Goal: Contribute content: Contribute content

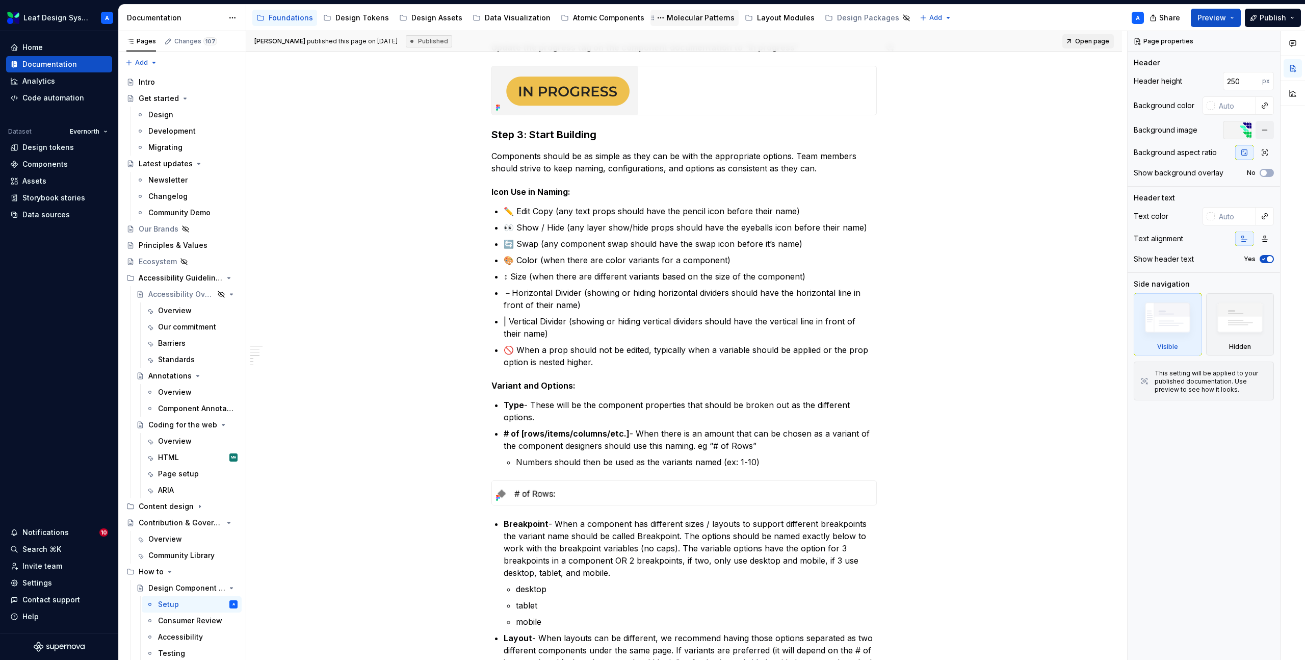
click at [687, 14] on div "Molecular Patterns" at bounding box center [701, 18] width 68 height 10
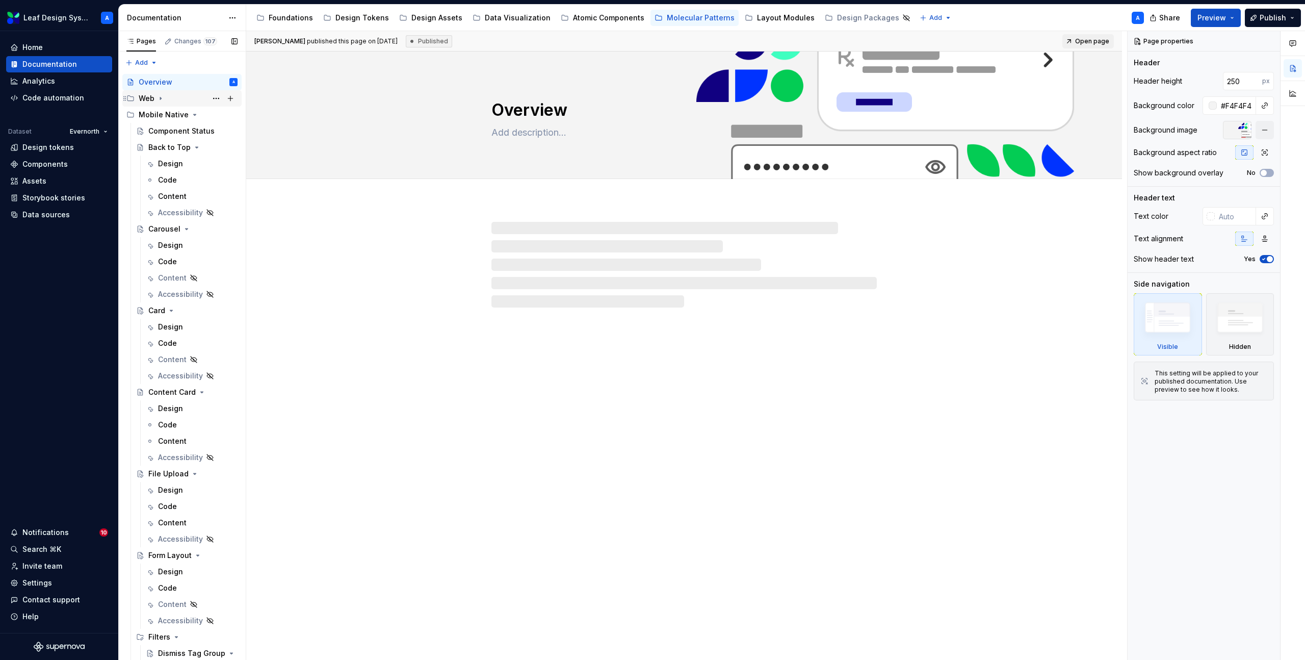
click at [162, 100] on icon "Page tree" at bounding box center [160, 98] width 8 height 8
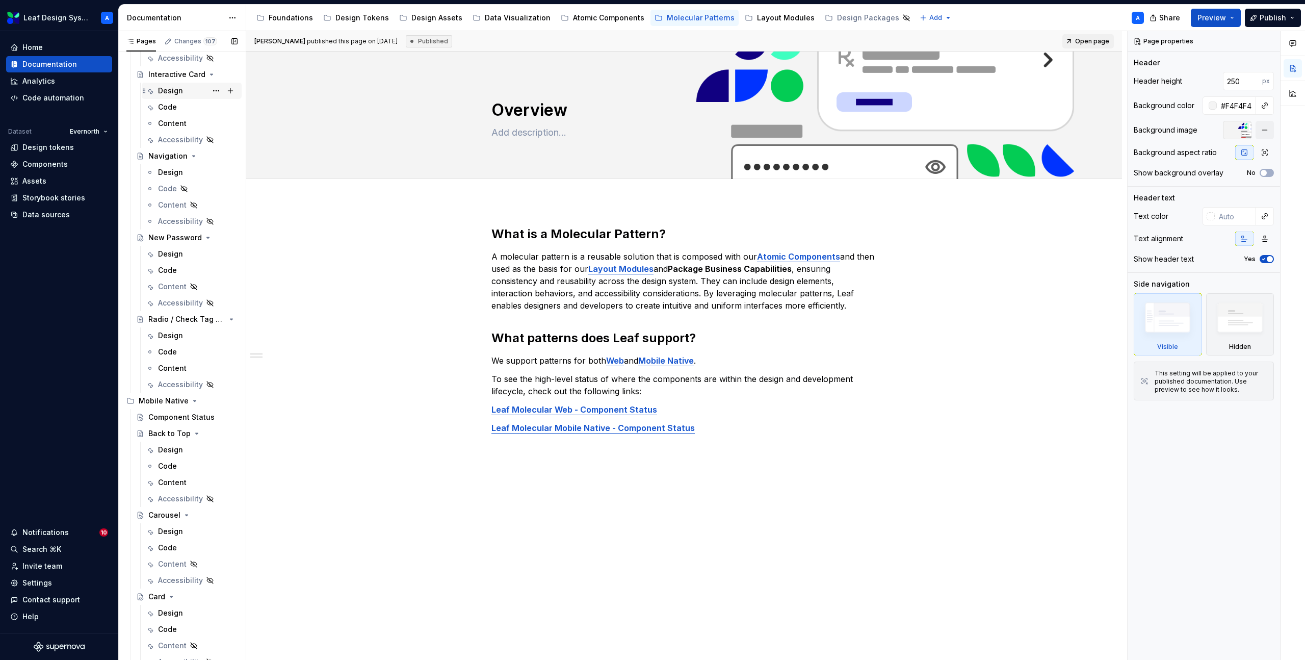
scroll to position [438, 0]
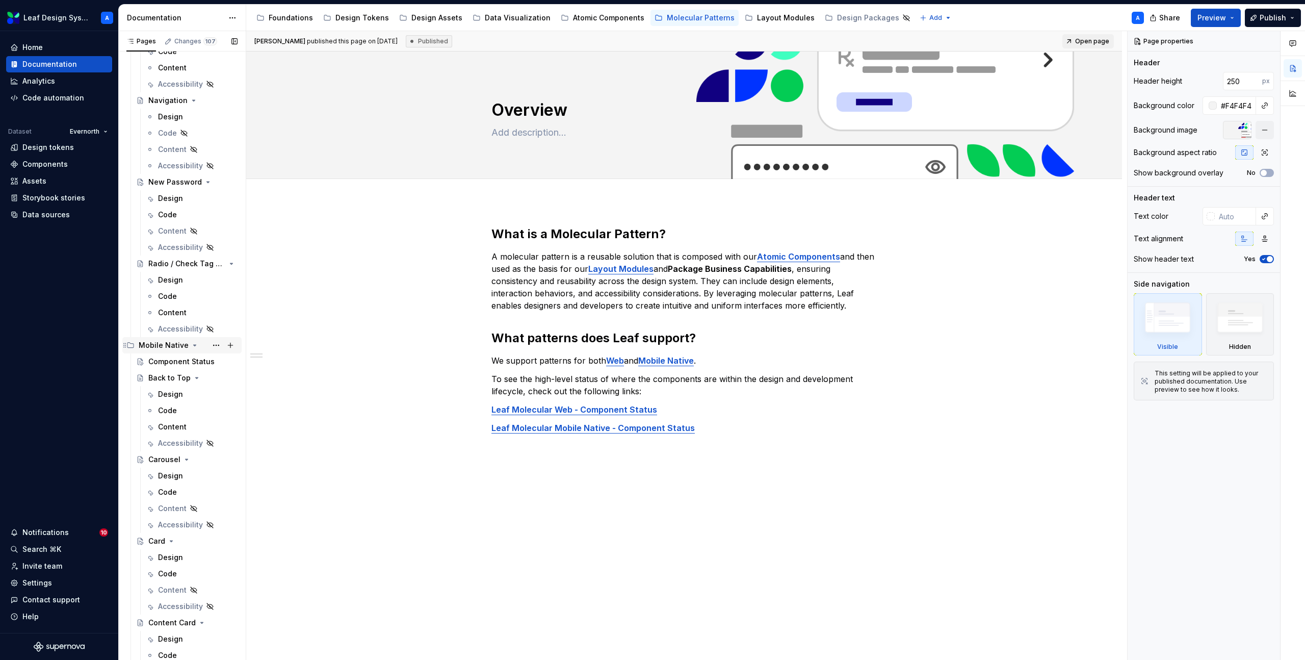
click at [194, 345] on icon "Page tree" at bounding box center [195, 345] width 3 height 1
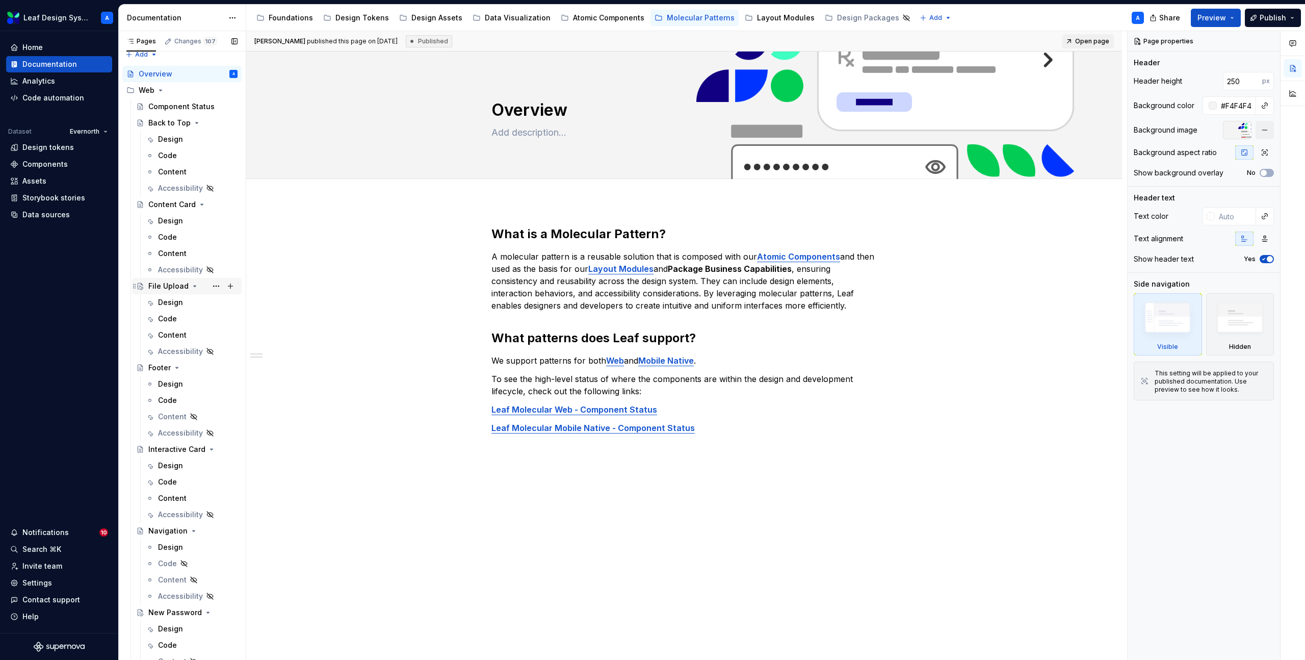
scroll to position [0, 0]
click at [216, 133] on button "Page tree" at bounding box center [216, 131] width 14 height 14
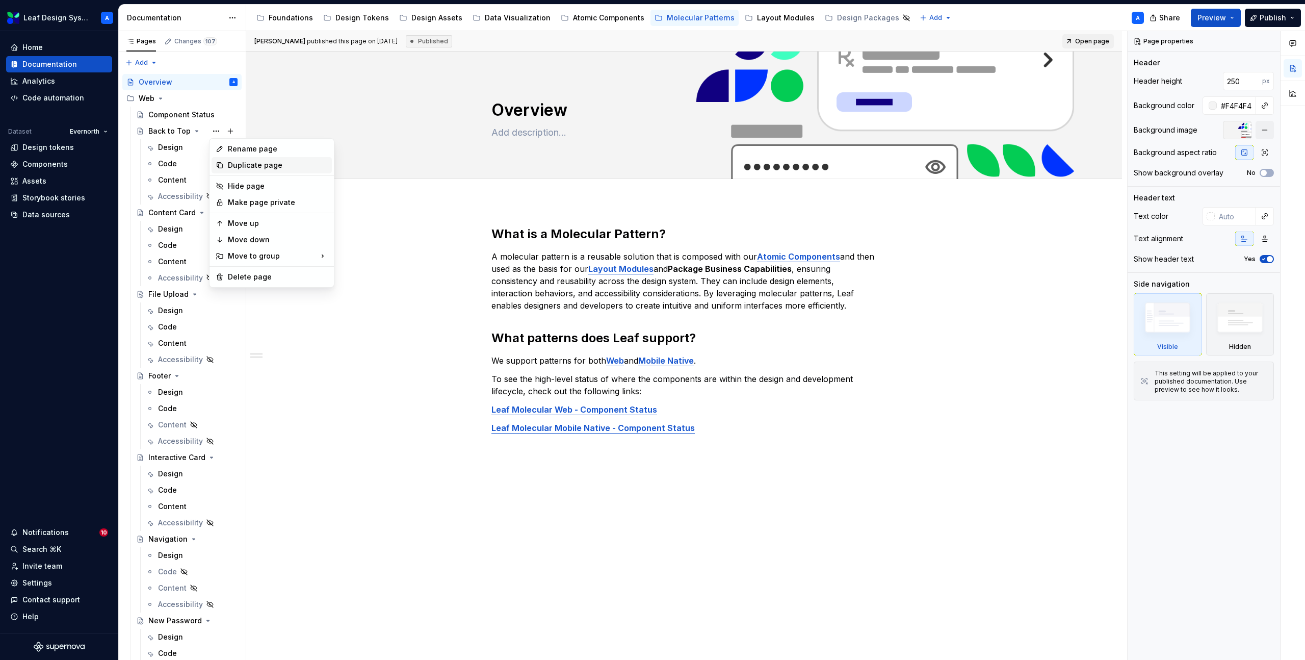
click at [242, 162] on div "Duplicate page" at bounding box center [278, 165] width 100 height 10
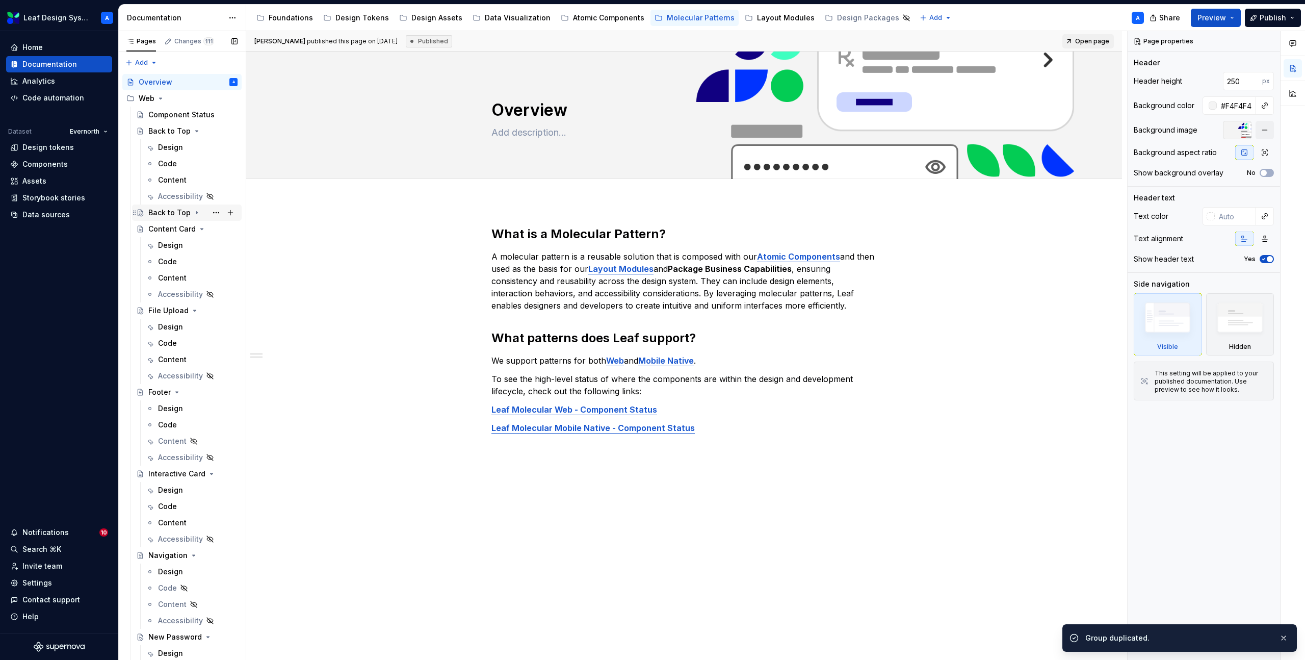
click at [177, 212] on div "Back to Top" at bounding box center [169, 212] width 42 height 10
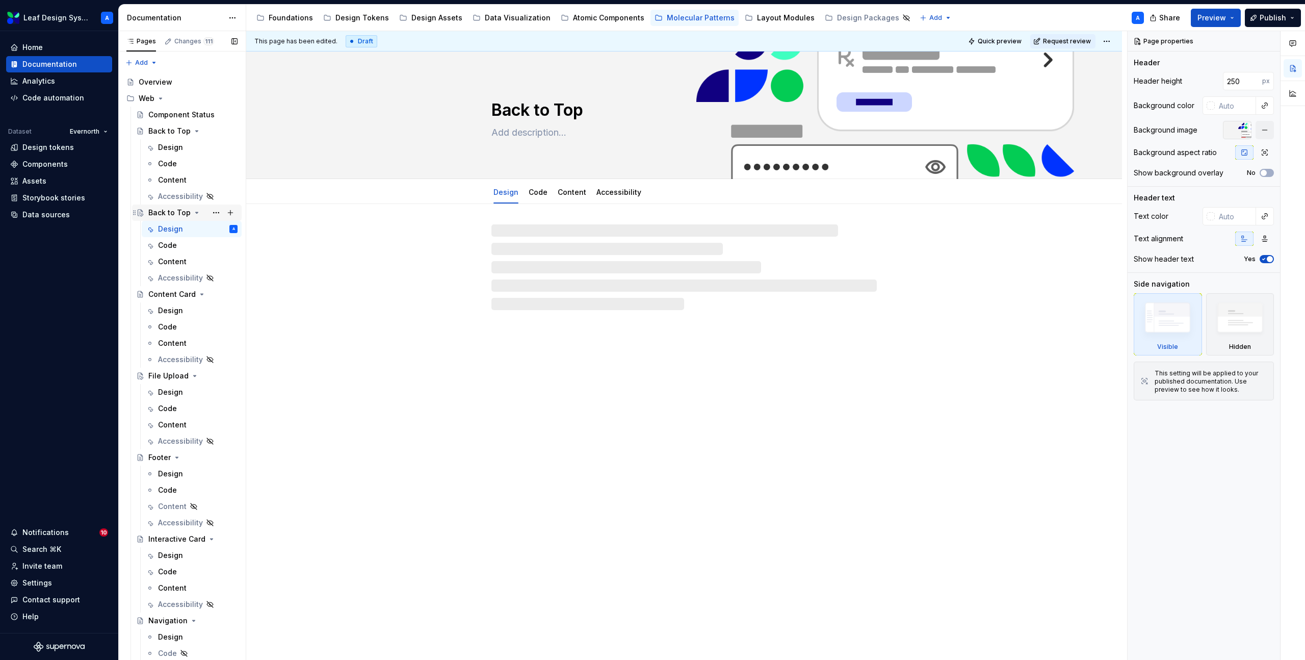
click at [170, 213] on div "Back to Top" at bounding box center [169, 212] width 42 height 10
click at [515, 109] on textarea "Back to Top" at bounding box center [681, 110] width 385 height 24
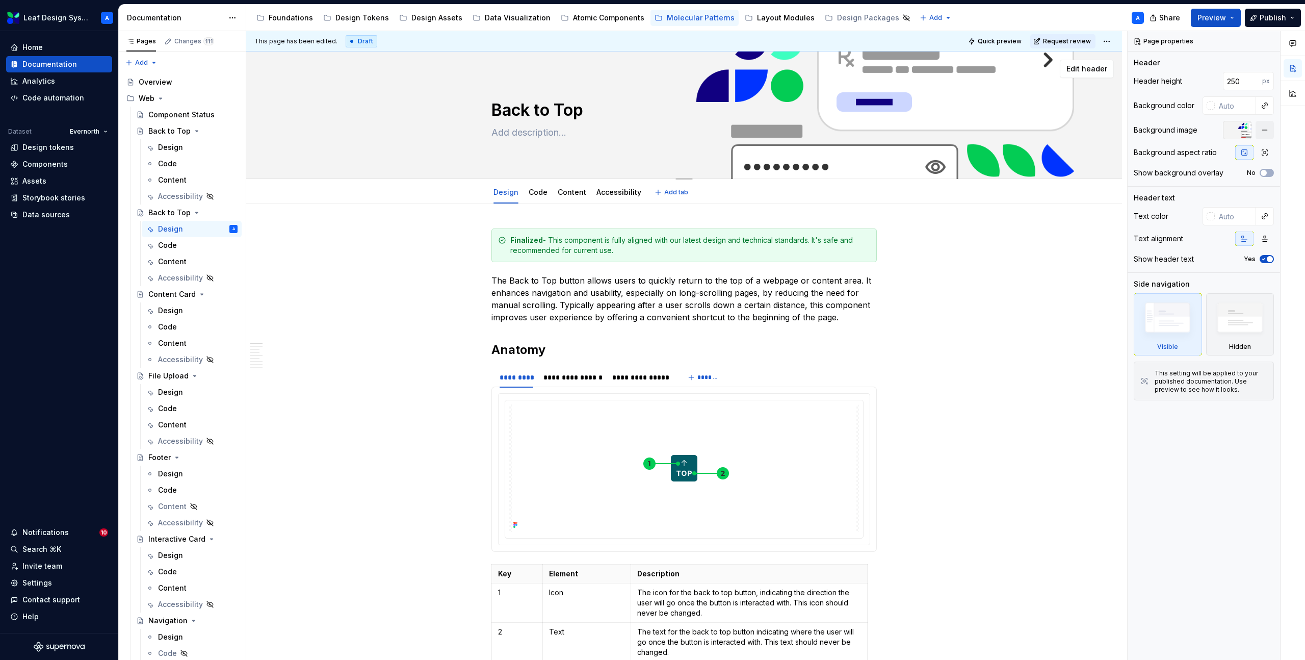
type textarea "*"
type textarea "T"
type textarea "*"
type textarea "Ta"
type textarea "*"
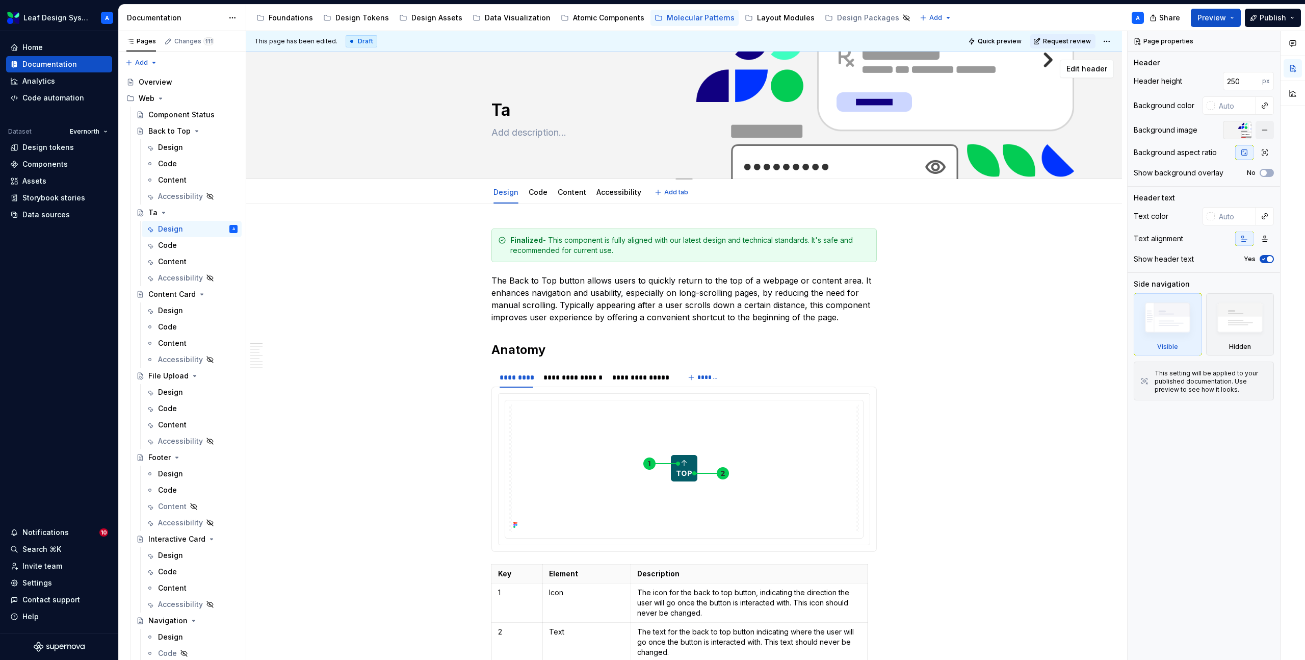
type textarea "Tab"
type textarea "*"
type textarea "Tabl"
type textarea "*"
type textarea "Table"
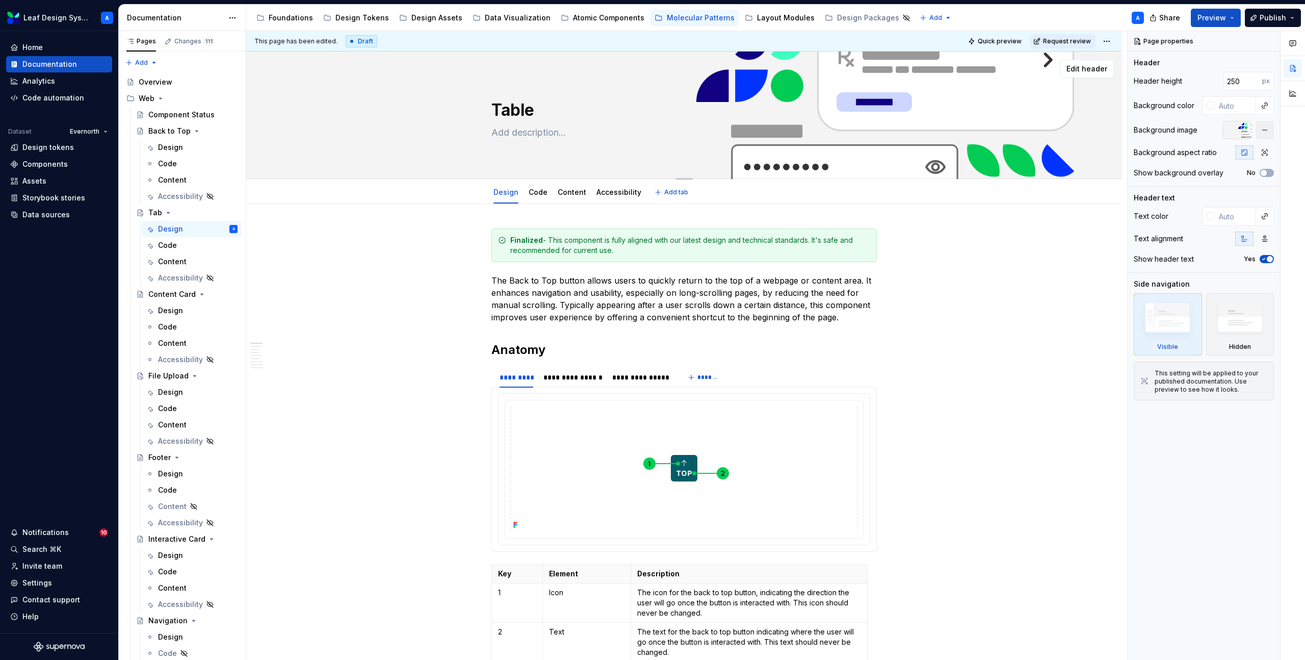
type textarea "*"
type textarea "Table"
type textarea "*"
type textarea "Table T"
type textarea "*"
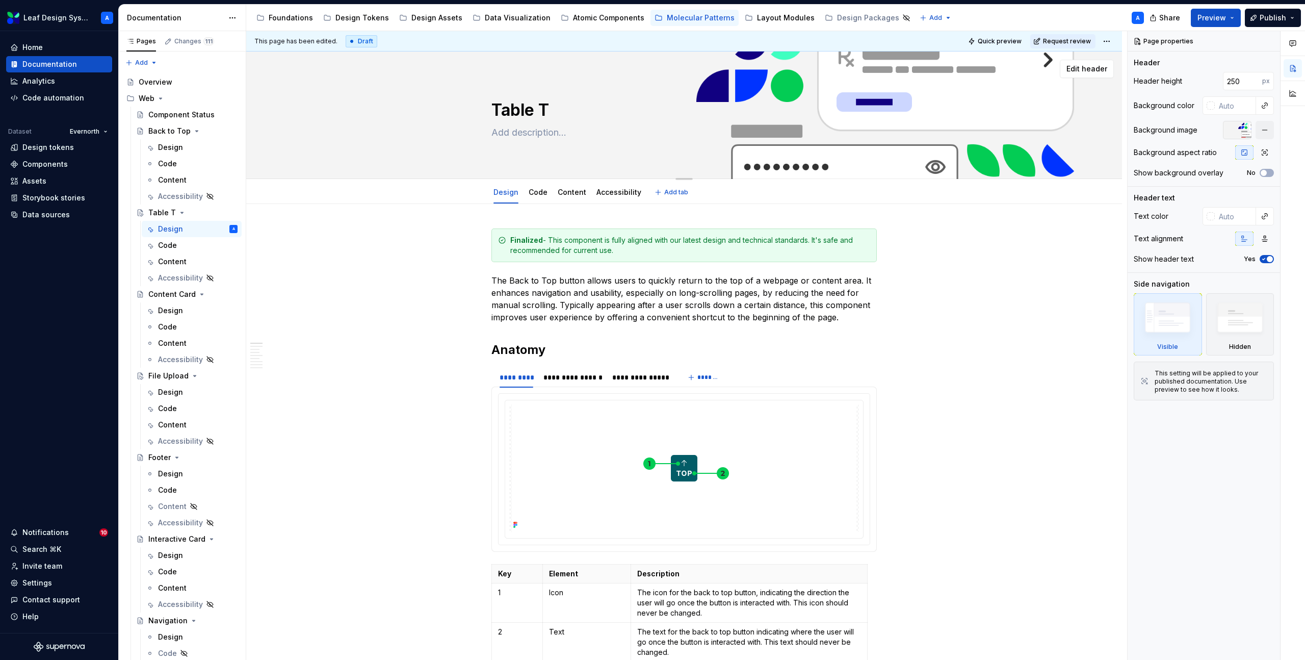
type textarea "Table Te"
type textarea "*"
type textarea "Table T"
type textarea "*"
type textarea "Table"
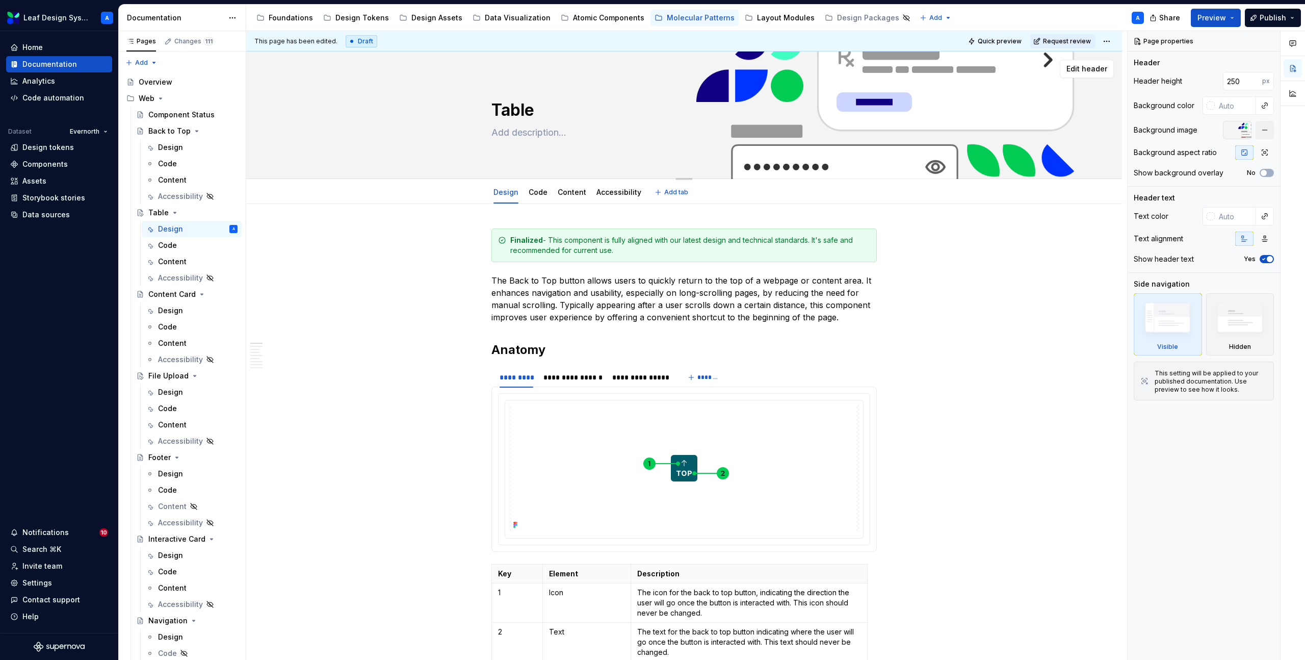
type textarea "*"
type textarea "Table T"
type textarea "*"
type textarea "Table Te"
type textarea "*"
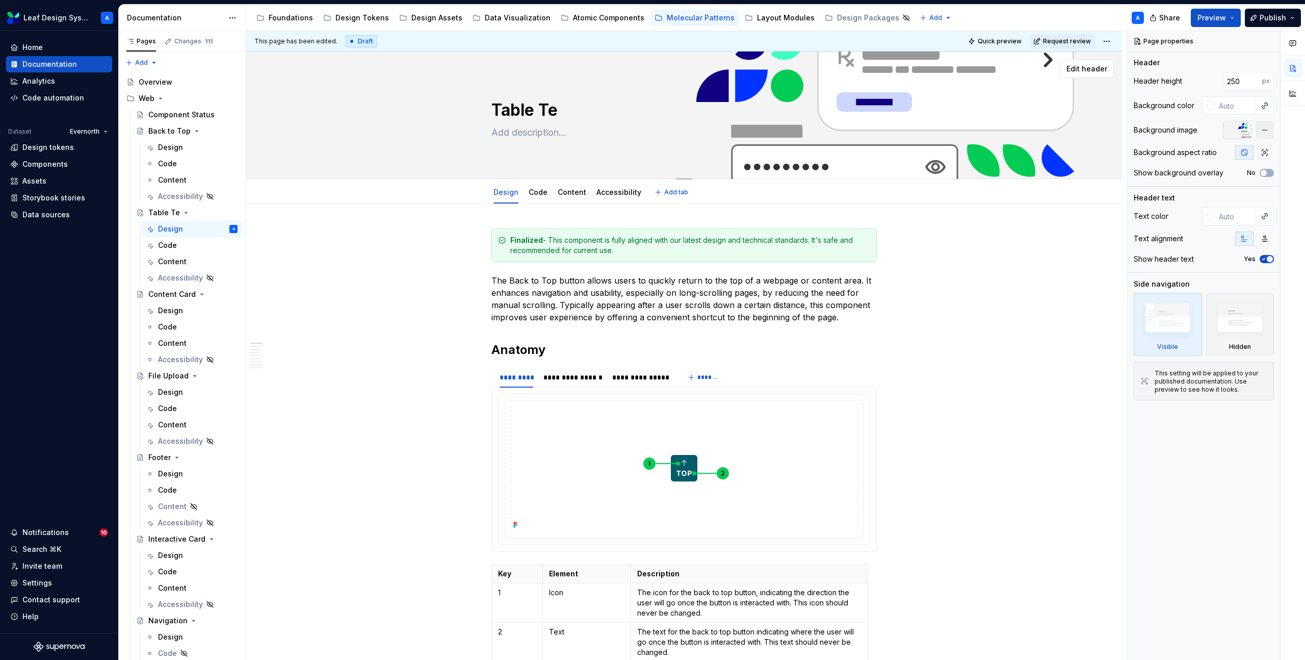
type textarea "Table T"
type textarea "*"
type textarea "Table"
type textarea "*"
type textarea "Table"
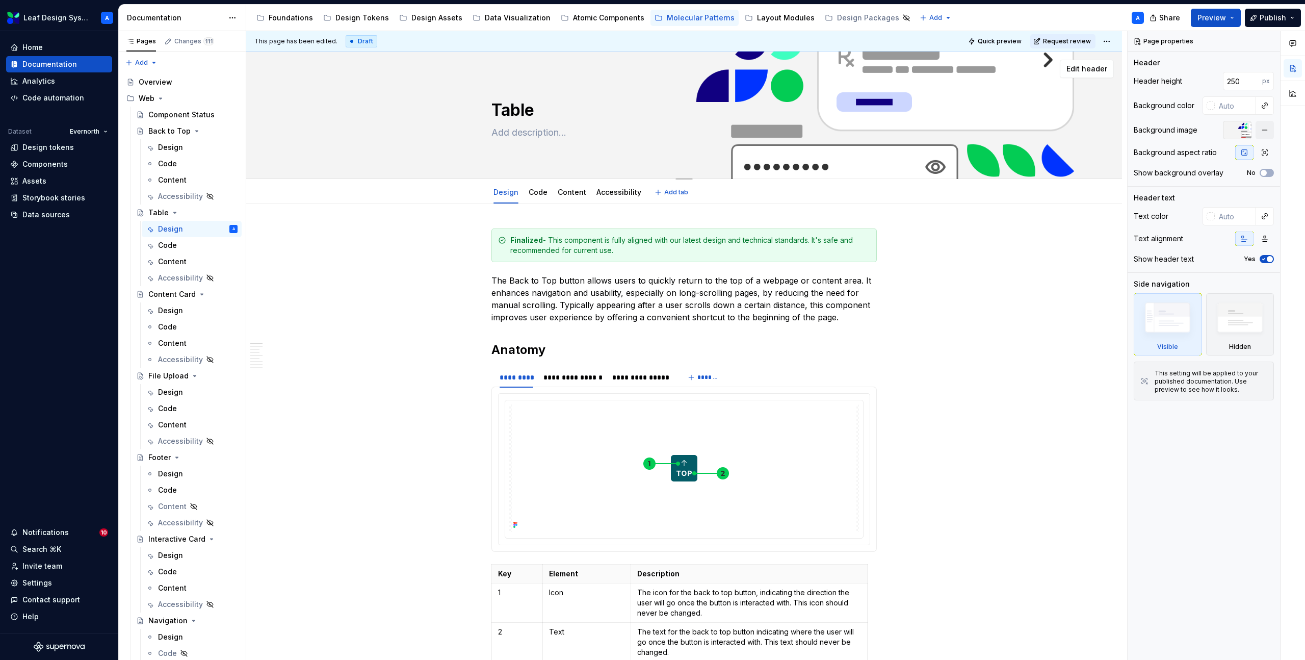
type textarea "*"
type textarea "Tables"
type textarea "*"
type textarea "Tables"
type textarea "*"
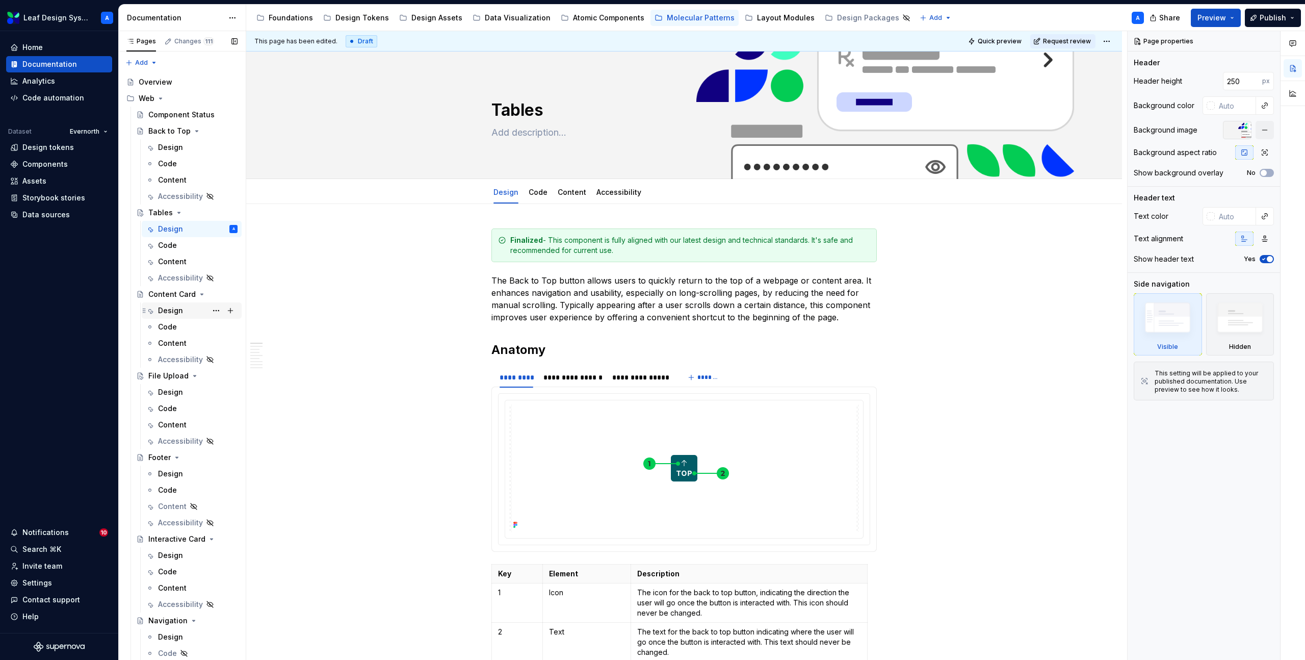
type textarea "Tables"
click at [177, 313] on div "Design" at bounding box center [170, 310] width 25 height 10
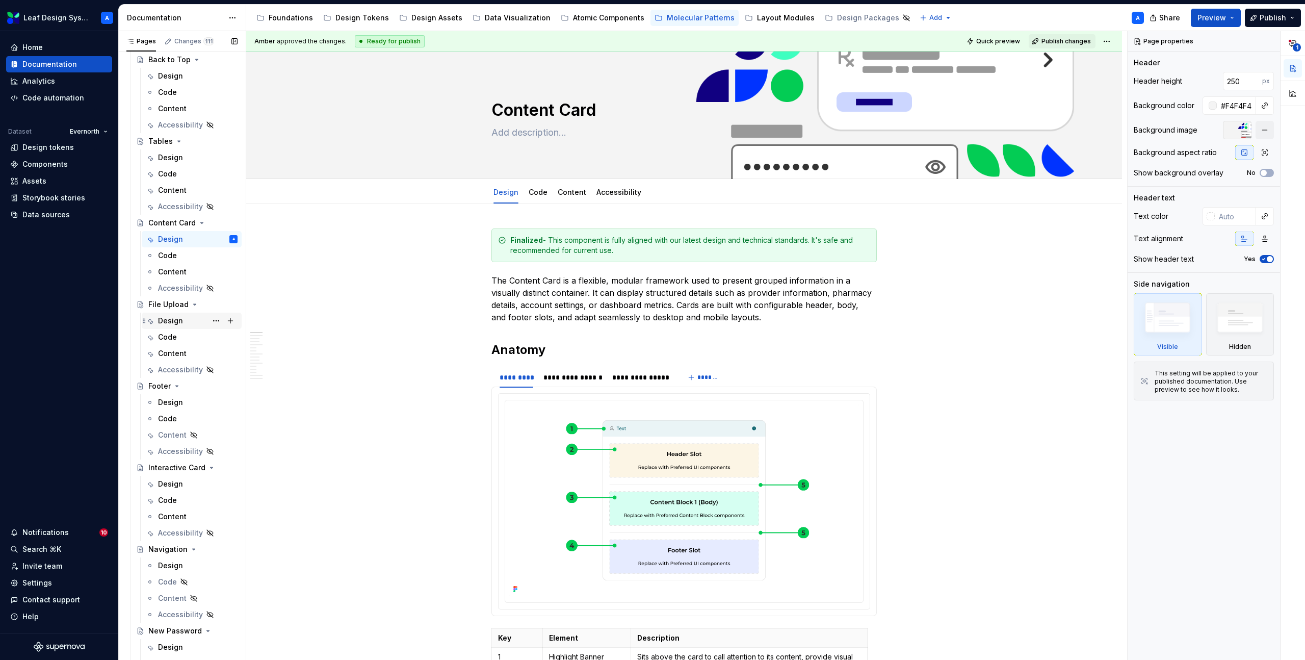
scroll to position [85, 0]
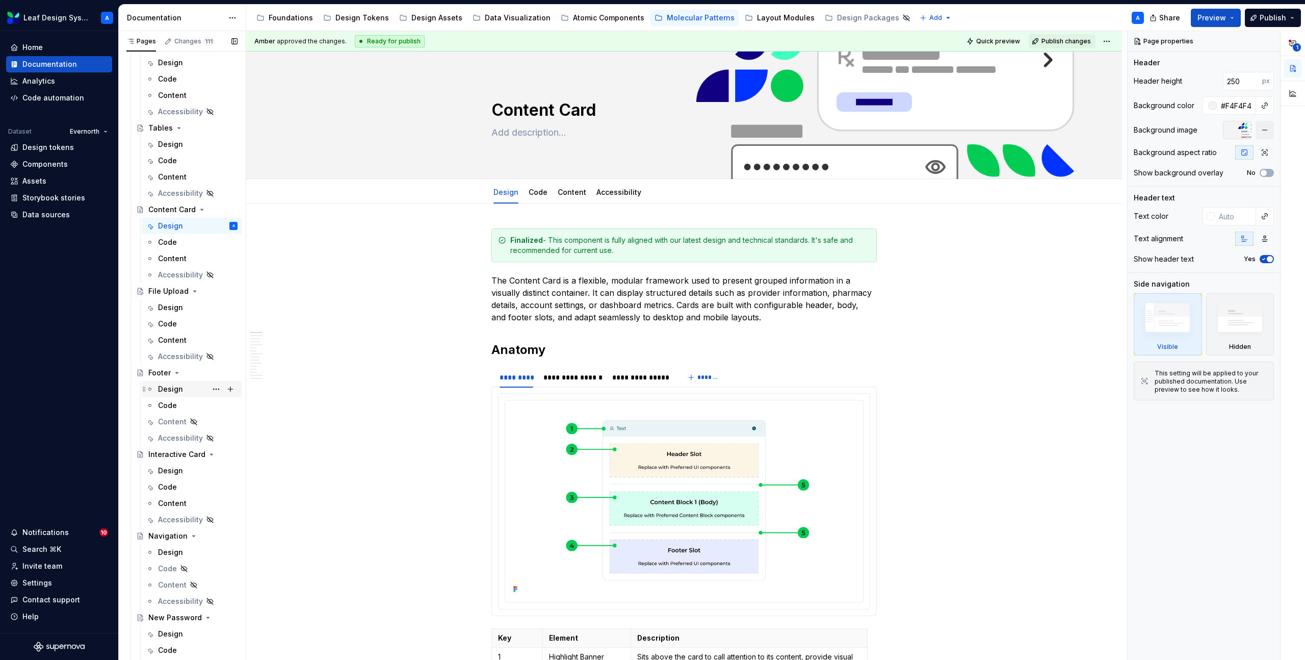
click at [169, 390] on div "Design" at bounding box center [170, 389] width 25 height 10
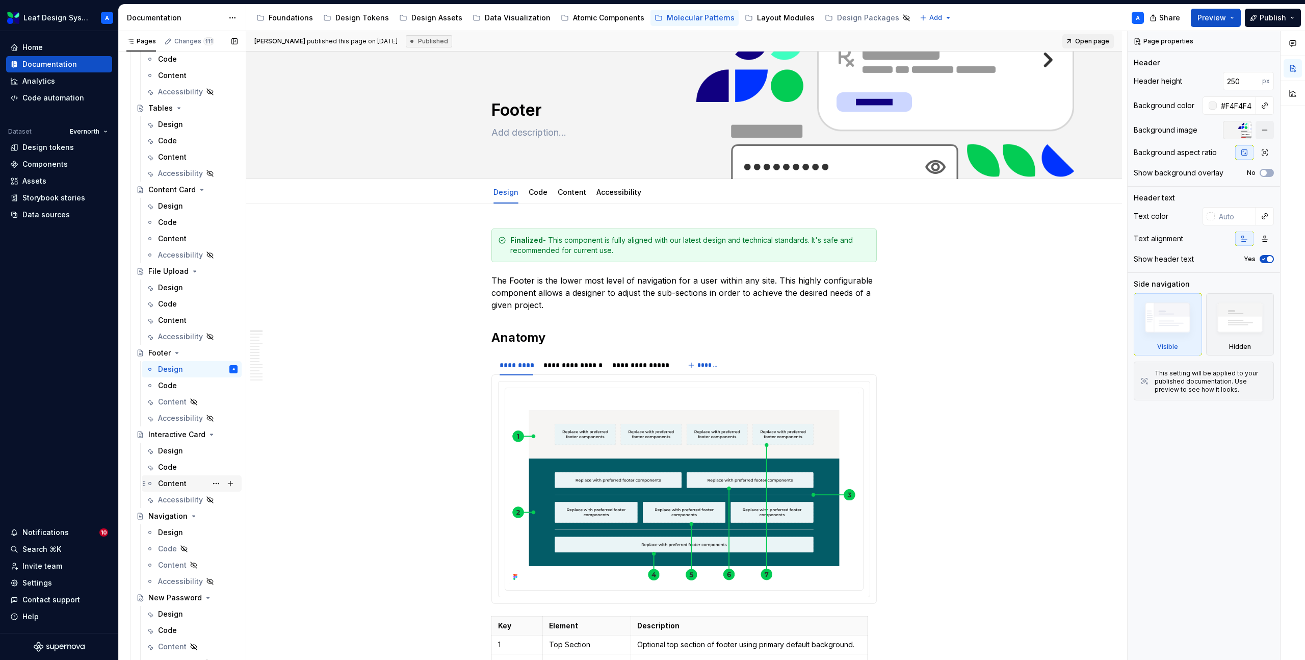
scroll to position [131, 0]
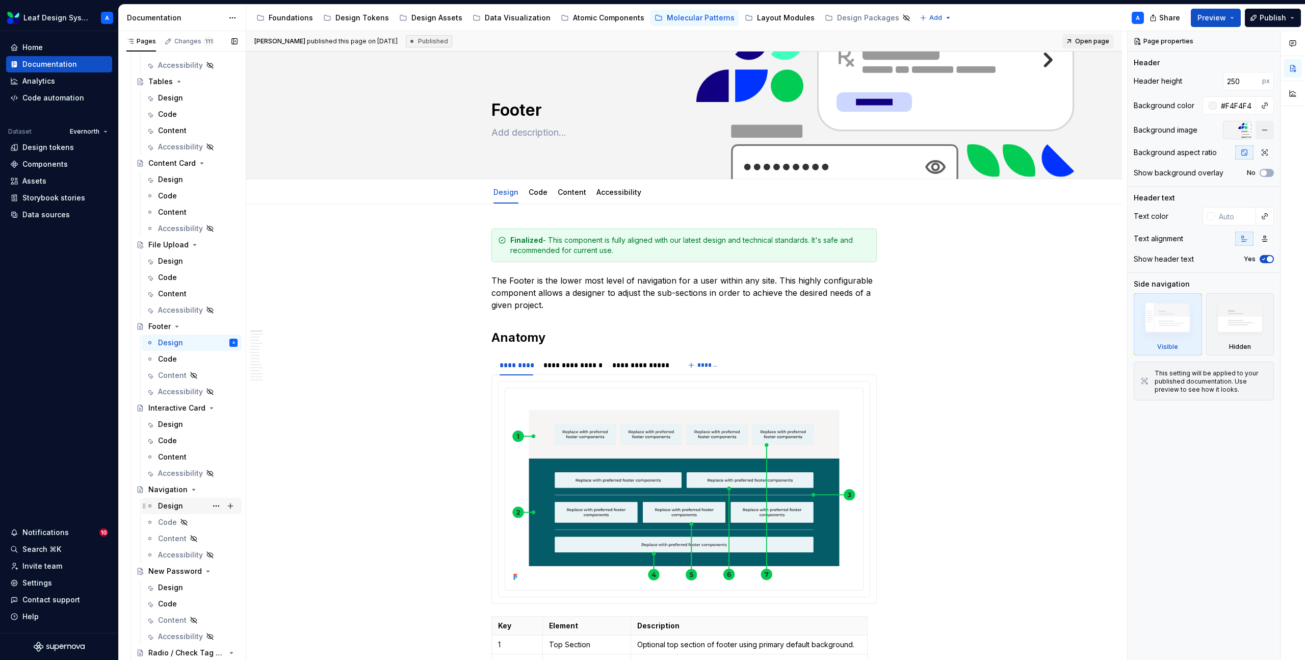
click at [172, 501] on div "Design" at bounding box center [170, 506] width 25 height 10
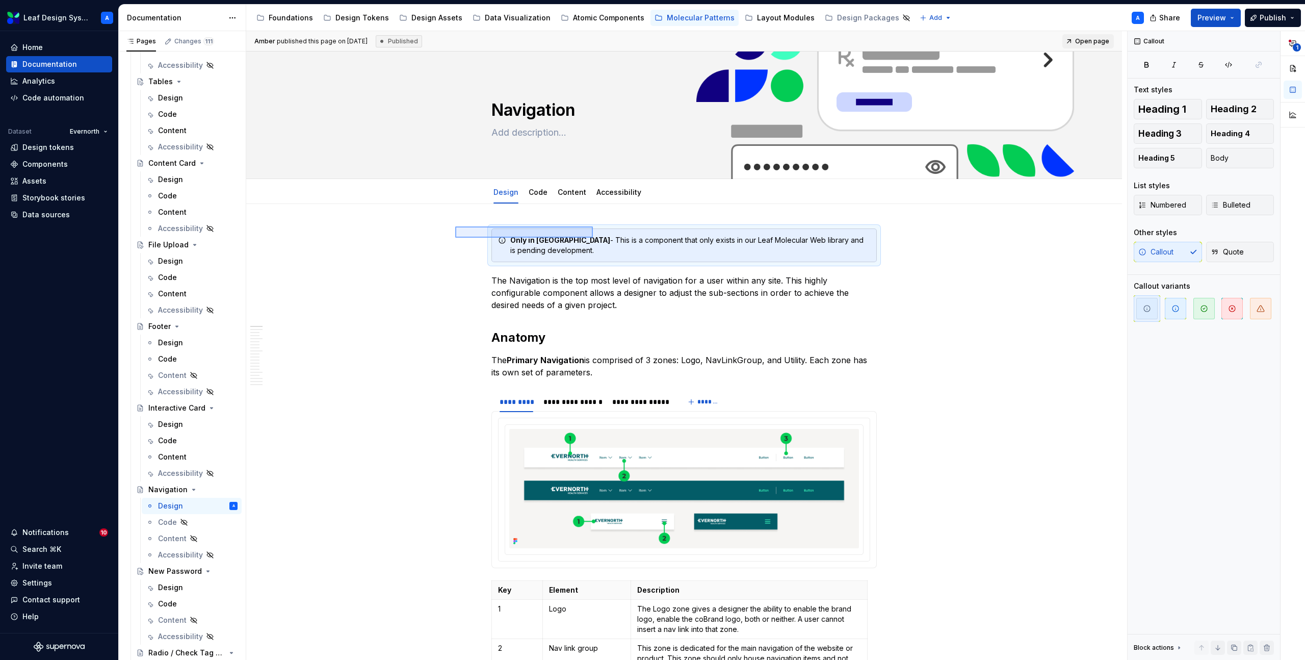
drag, startPoint x: 496, startPoint y: 226, endPoint x: 660, endPoint y: 246, distance: 164.3
click at [660, 246] on div "**********" at bounding box center [686, 345] width 881 height 629
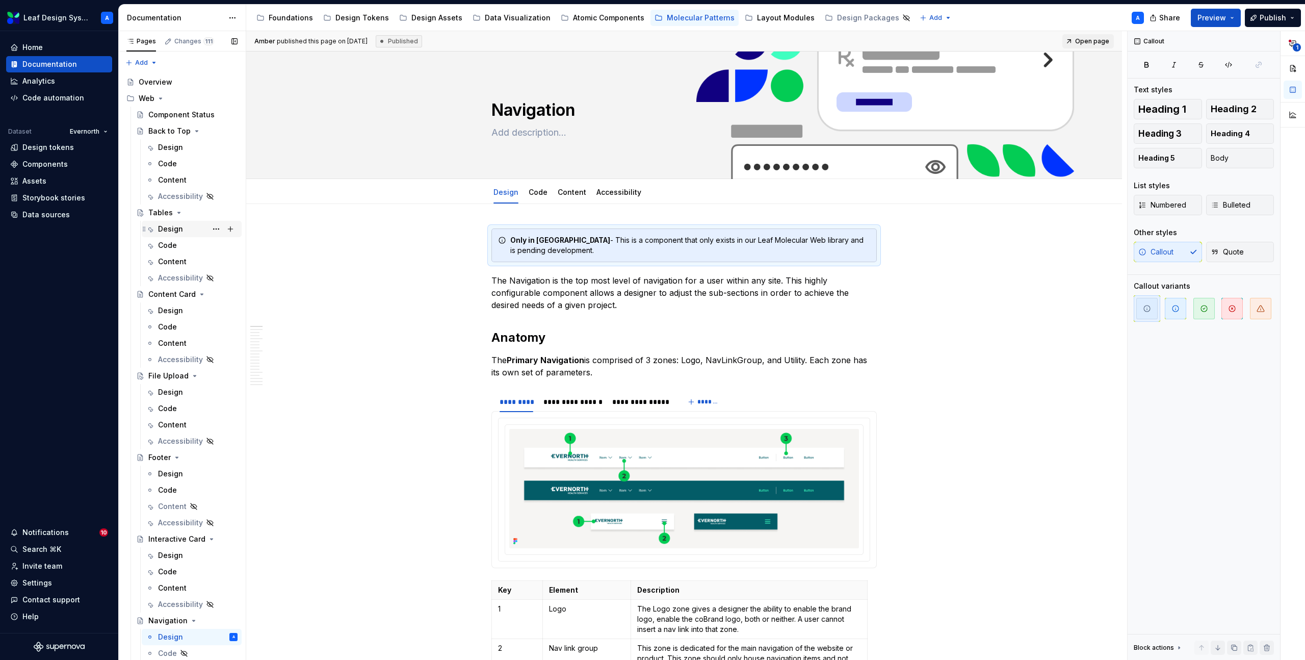
click at [173, 232] on div "Design" at bounding box center [170, 229] width 25 height 10
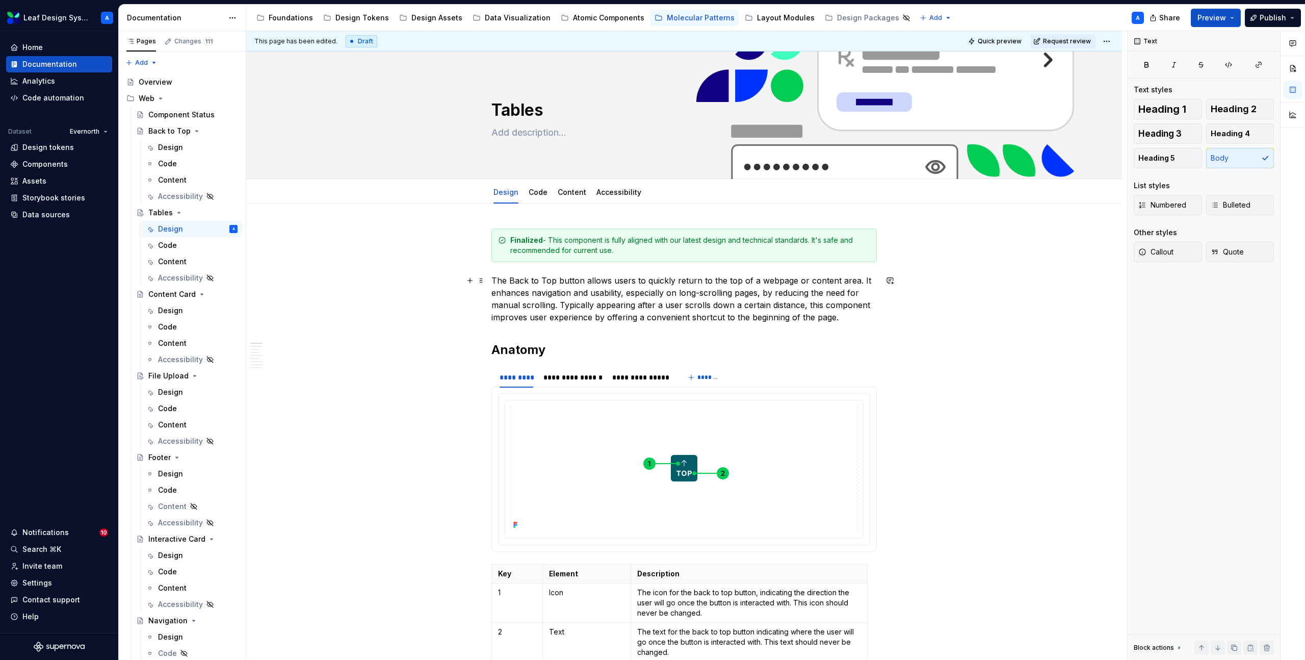
click at [495, 280] on p "The Back to Top button allows users to quickly return to the top of a webpage o…" at bounding box center [683, 298] width 385 height 49
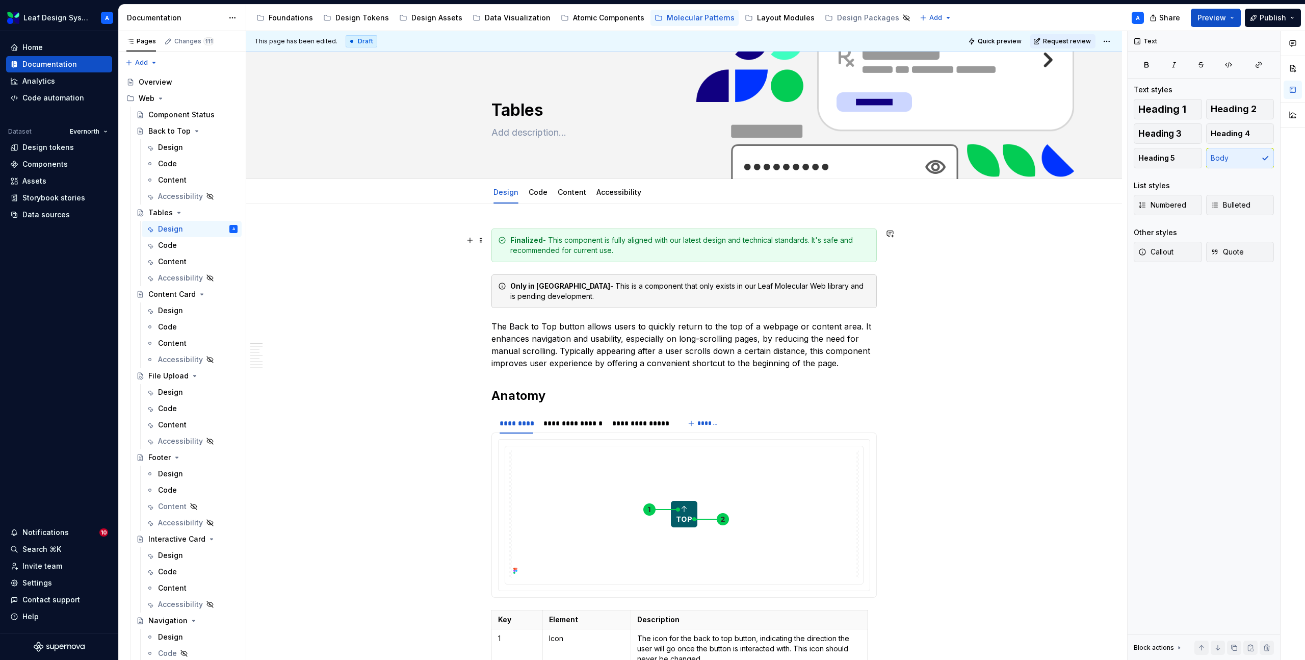
click at [537, 244] on div "Finalized - This component is fully aligned with our latest design and technica…" at bounding box center [690, 245] width 360 height 20
click at [483, 239] on span at bounding box center [481, 240] width 8 height 14
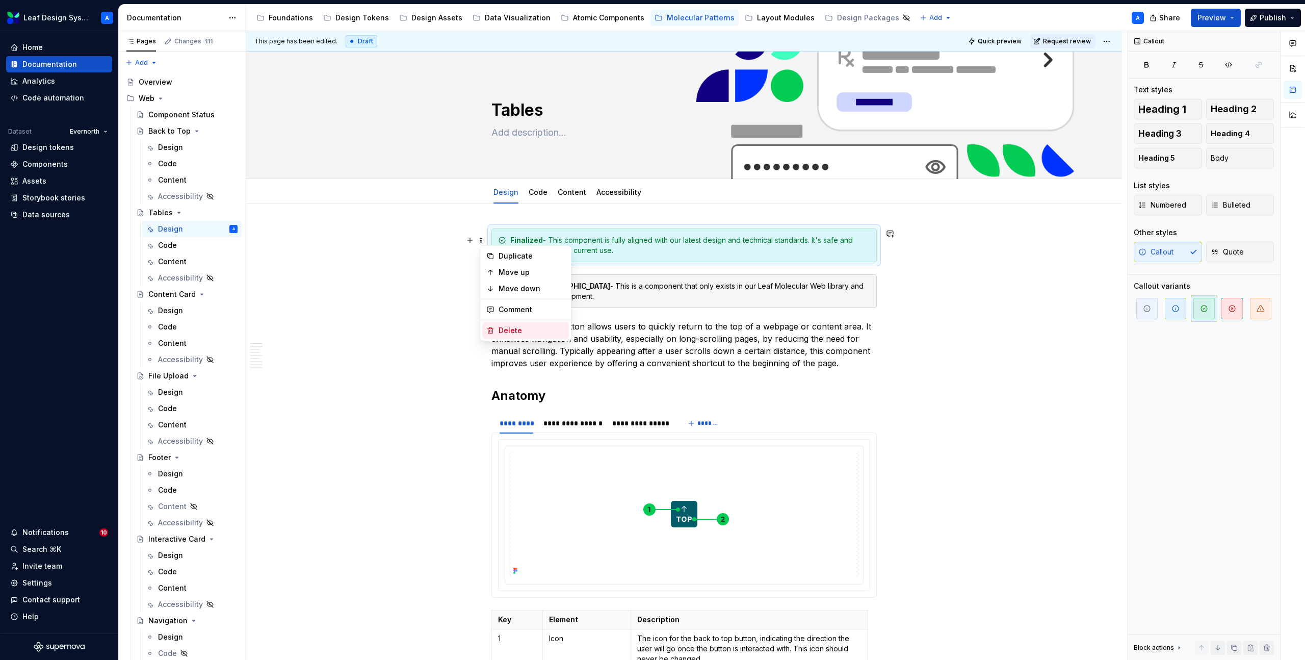
click at [504, 328] on div "Delete" at bounding box center [532, 330] width 66 height 10
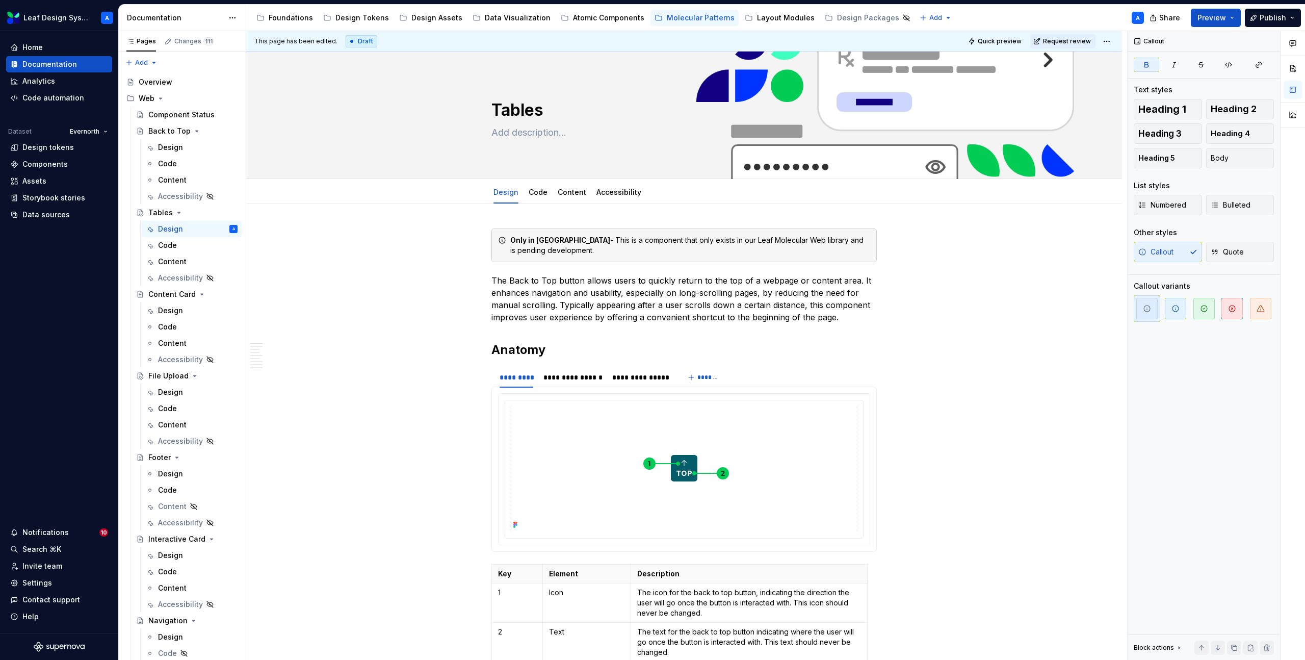
type textarea "*"
click at [618, 305] on p "The Back to Top button allows users to quickly return to the top of a webpage o…" at bounding box center [683, 298] width 385 height 49
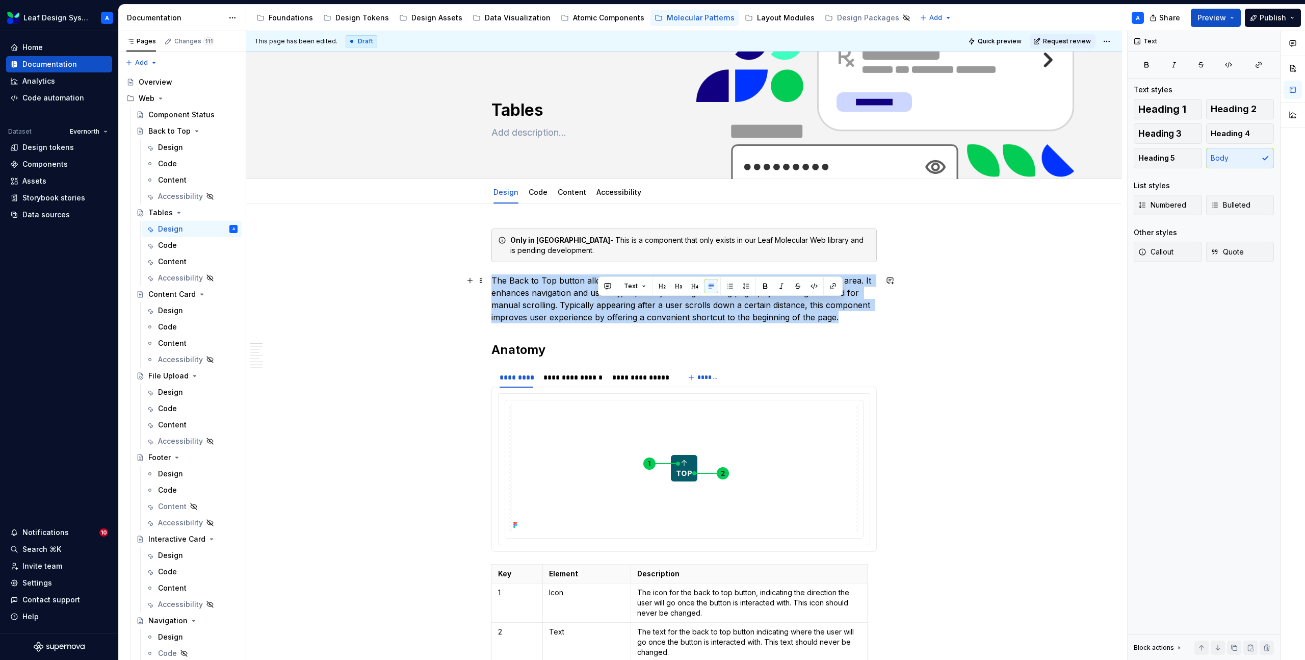
click at [618, 305] on p "The Back to Top button allows users to quickly return to the top of a webpage o…" at bounding box center [683, 298] width 385 height 49
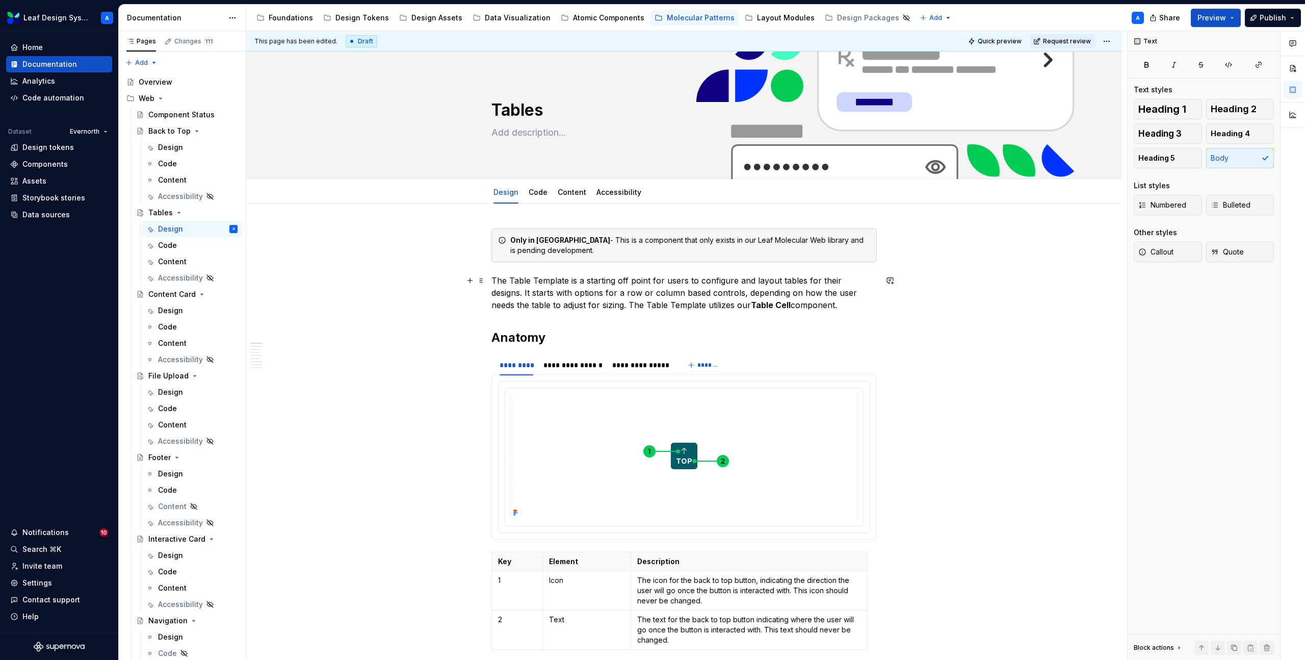
click at [495, 281] on p "The Table Template is a starting off point for users to configure and layout ta…" at bounding box center [683, 292] width 385 height 37
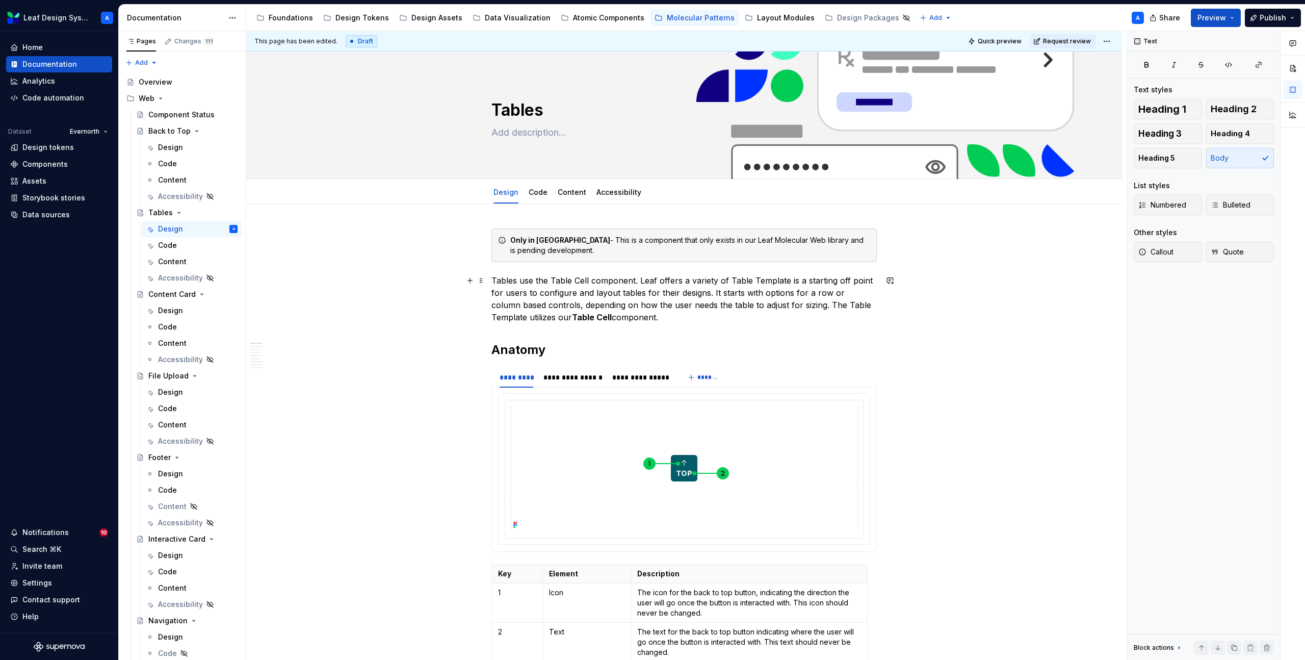
click at [789, 280] on p "Tables use the Table Cell component. Leaf offers a variety of Table Template is…" at bounding box center [683, 298] width 385 height 49
click at [799, 279] on p "Tables use the Table Cell component. Leaf offers a variety of Table Templates i…" at bounding box center [683, 298] width 385 height 49
click at [650, 314] on p "Tables use the Table Cell component. Leaf offers a variety of Table Templates a…" at bounding box center [683, 298] width 385 height 49
drag, startPoint x: 672, startPoint y: 315, endPoint x: 830, endPoint y: 309, distance: 157.6
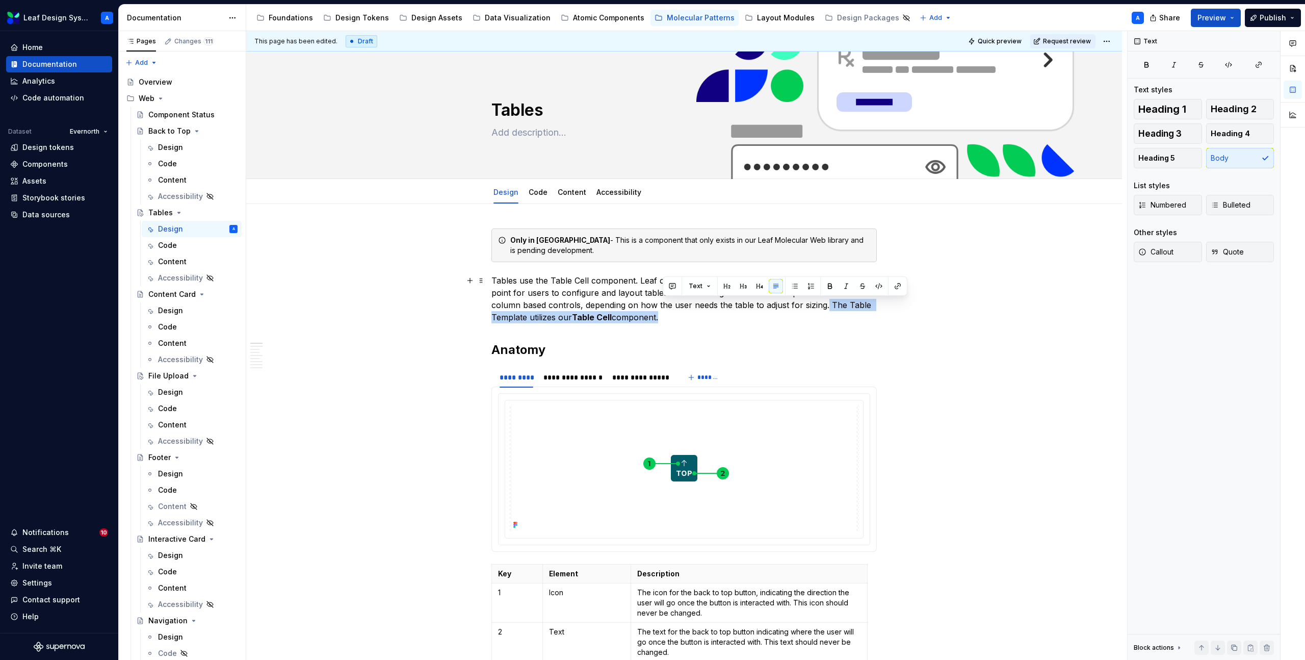
click at [830, 309] on p "Tables use the Table Cell component. Leaf offers a variety of Table Templates a…" at bounding box center [683, 298] width 385 height 49
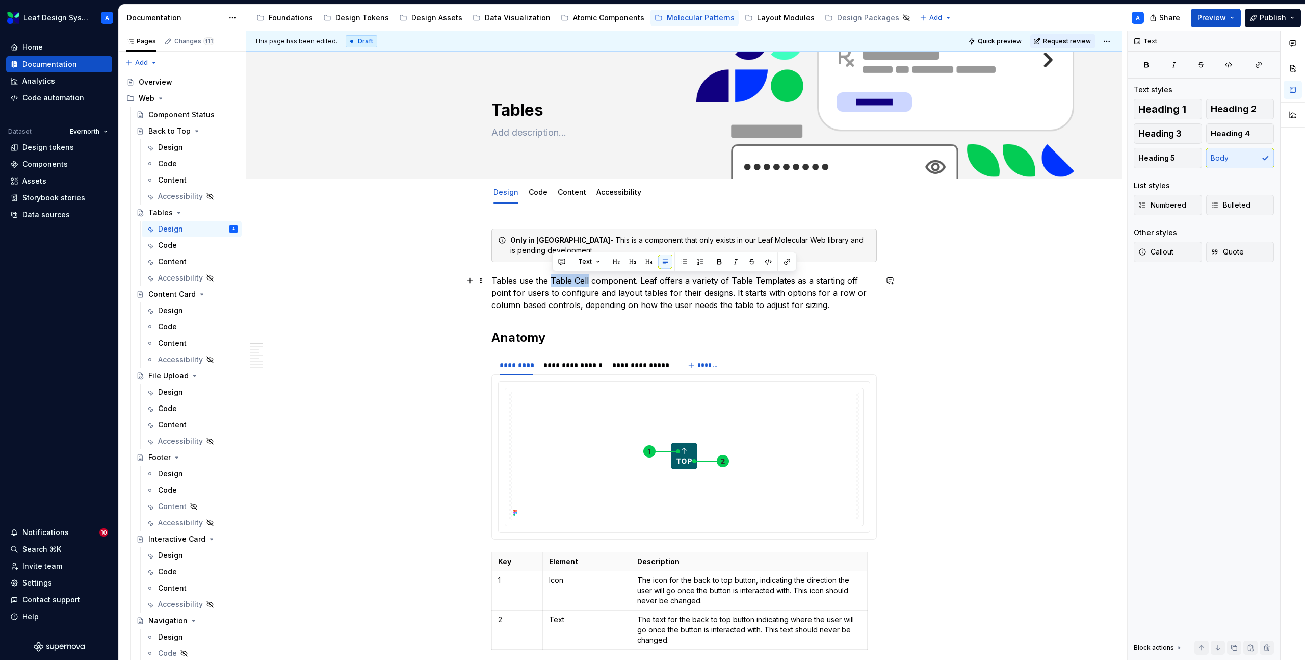
drag, startPoint x: 590, startPoint y: 279, endPoint x: 553, endPoint y: 278, distance: 36.7
click at [553, 278] on p "Tables use the Table Cell component. Leaf offers a variety of Table Templates a…" at bounding box center [683, 292] width 385 height 37
click at [785, 261] on button "button" at bounding box center [787, 261] width 14 height 14
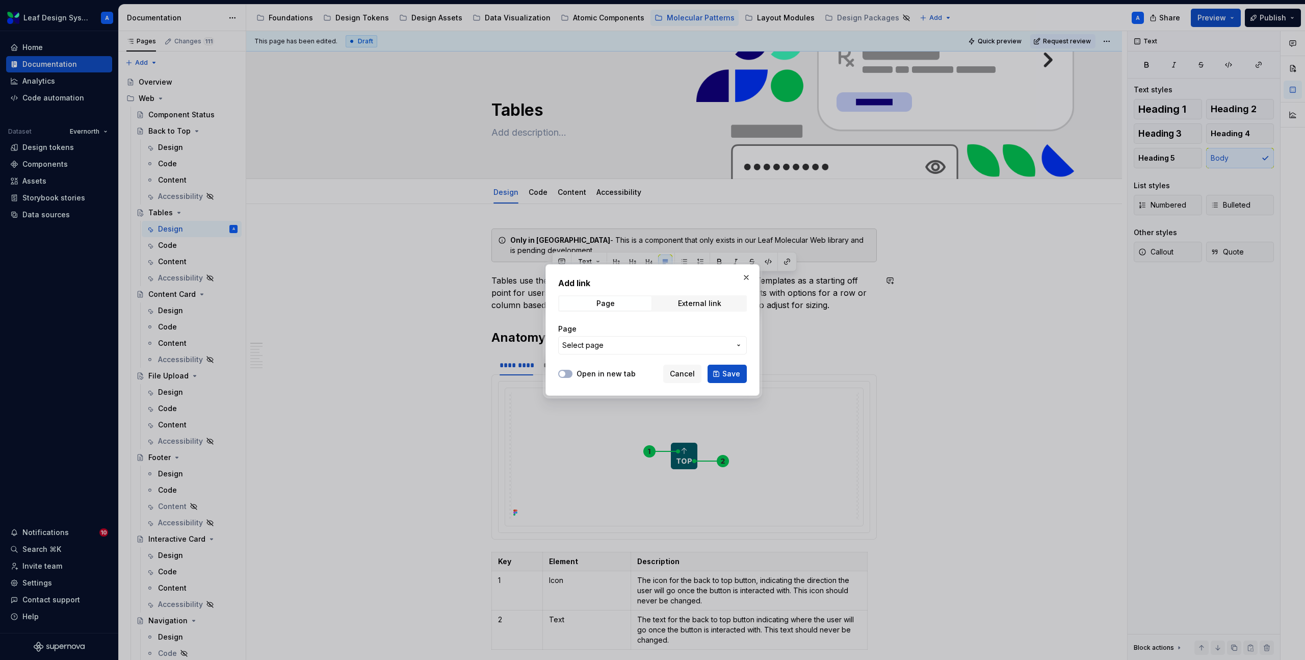
click at [645, 346] on span "Select page" at bounding box center [646, 345] width 168 height 10
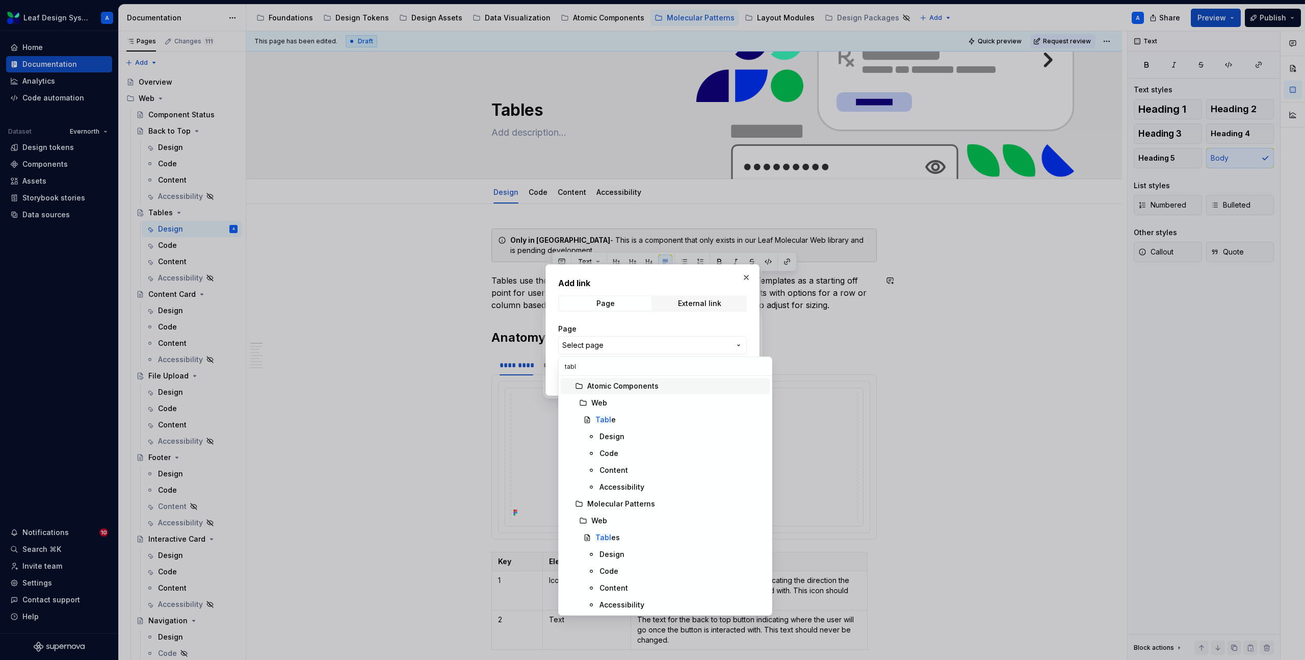
type input "table"
click at [605, 419] on mark "Table" at bounding box center [605, 419] width 20 height 9
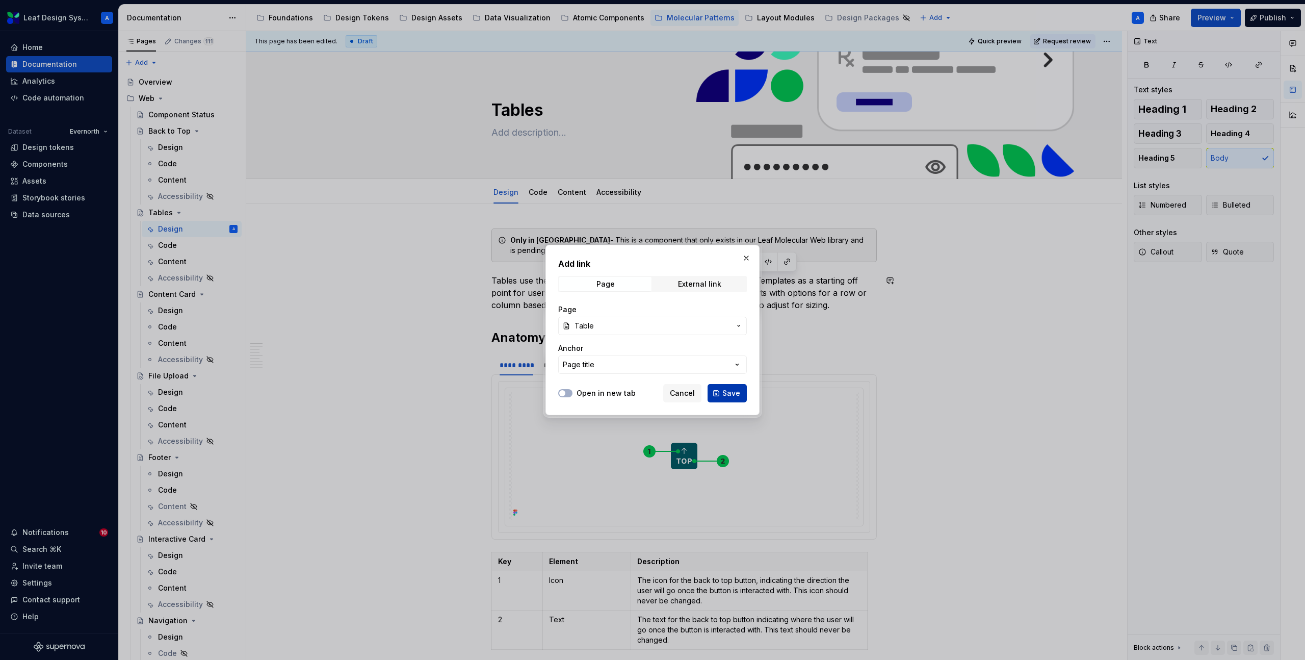
click at [723, 391] on span "Save" at bounding box center [731, 393] width 18 height 10
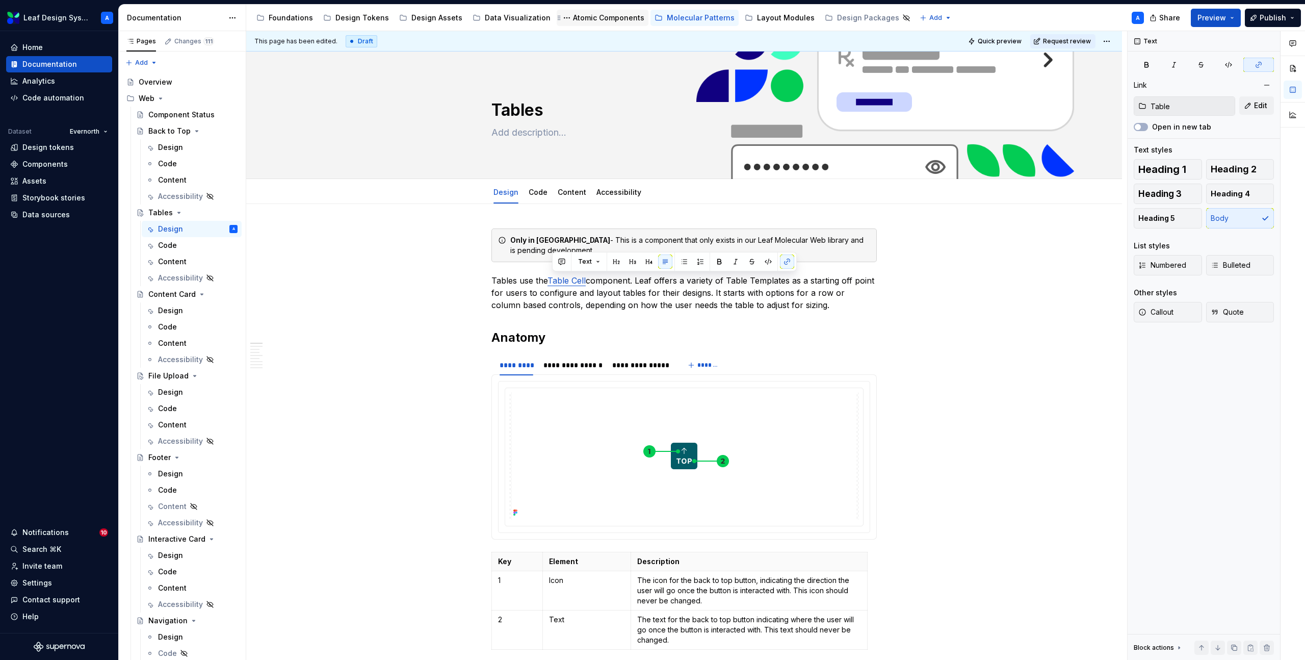
click at [575, 20] on div "Atomic Components" at bounding box center [608, 18] width 71 height 10
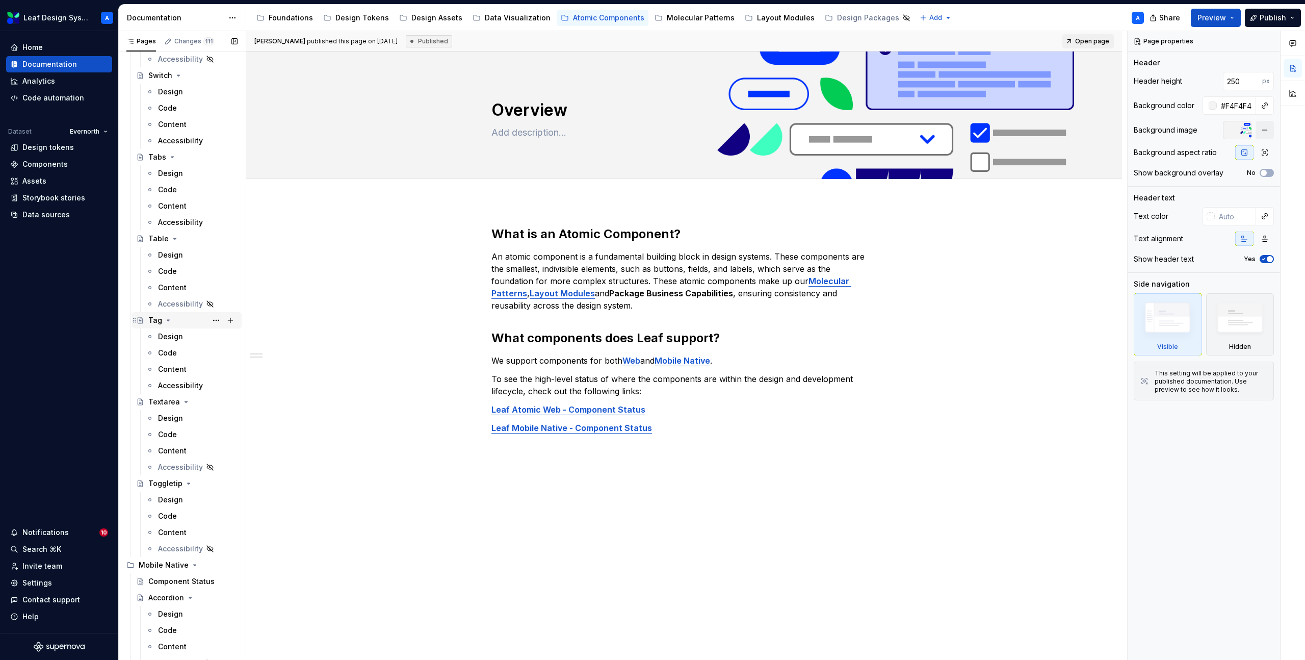
scroll to position [2319, 0]
click at [169, 257] on div "Design" at bounding box center [170, 258] width 25 height 10
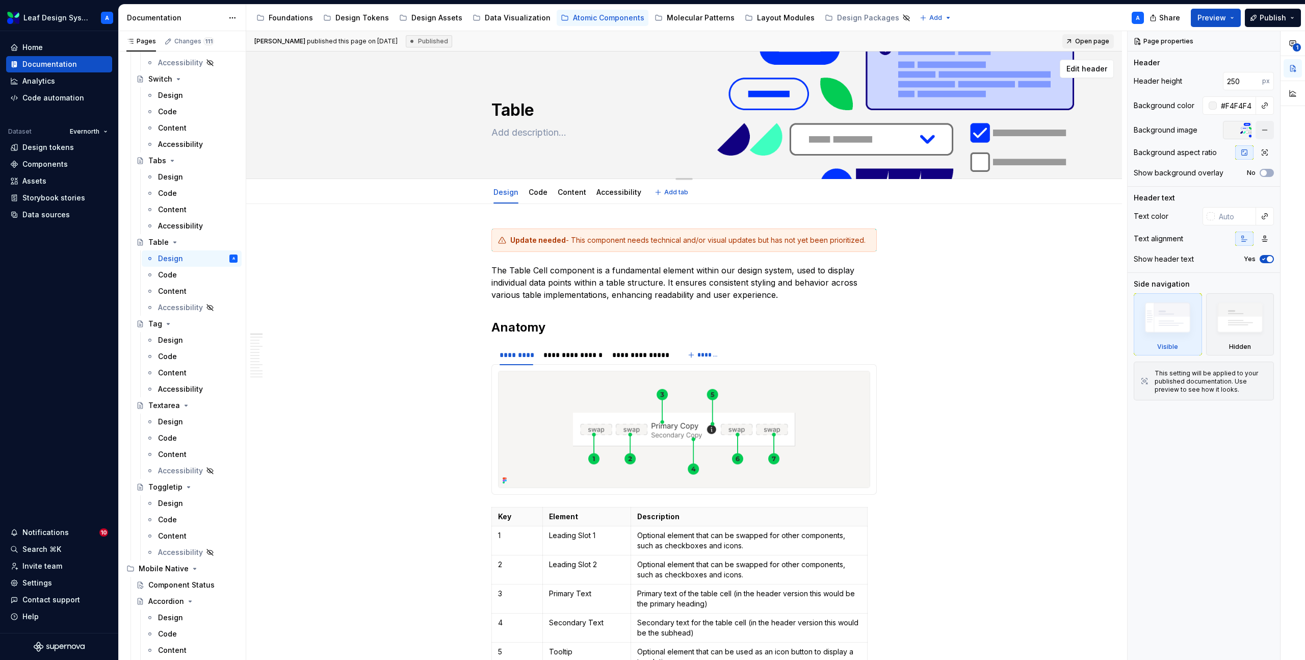
click at [522, 109] on textarea "Table" at bounding box center [681, 110] width 385 height 24
type textarea "*"
click at [558, 109] on textarea "Table" at bounding box center [681, 110] width 385 height 24
type textarea "Table"
type textarea "*"
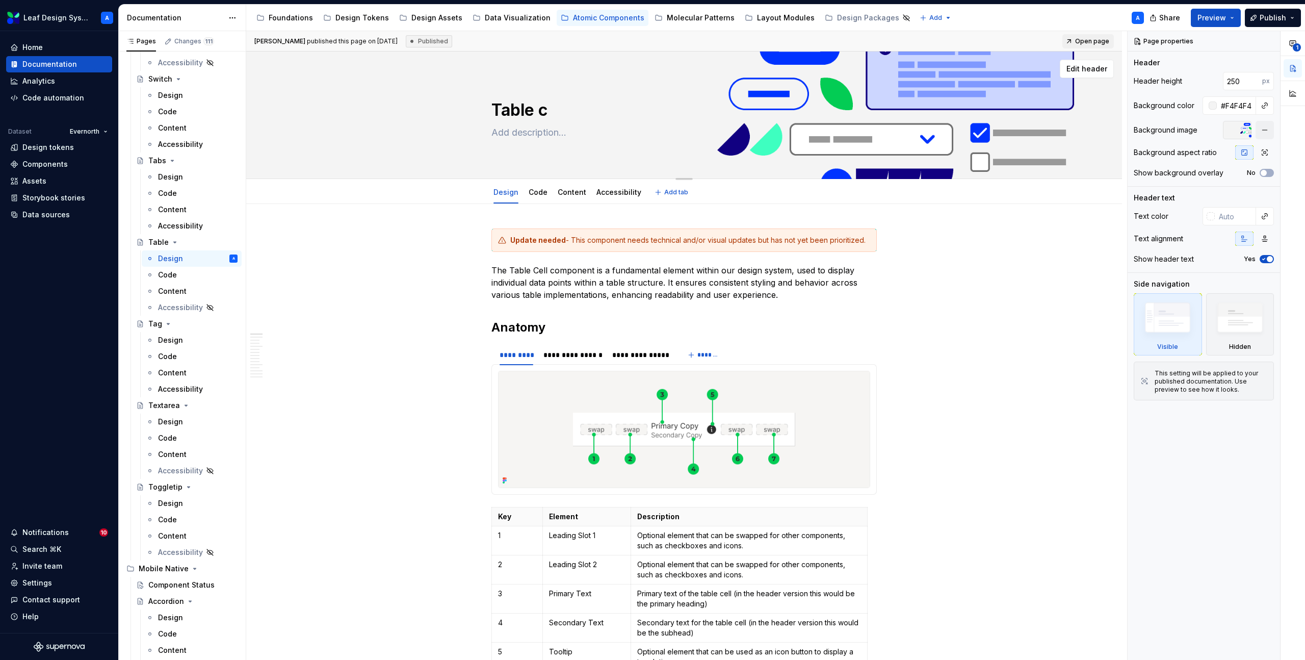
type textarea "Table ce"
type textarea "*"
type textarea "Table c"
type textarea "*"
type textarea "Table"
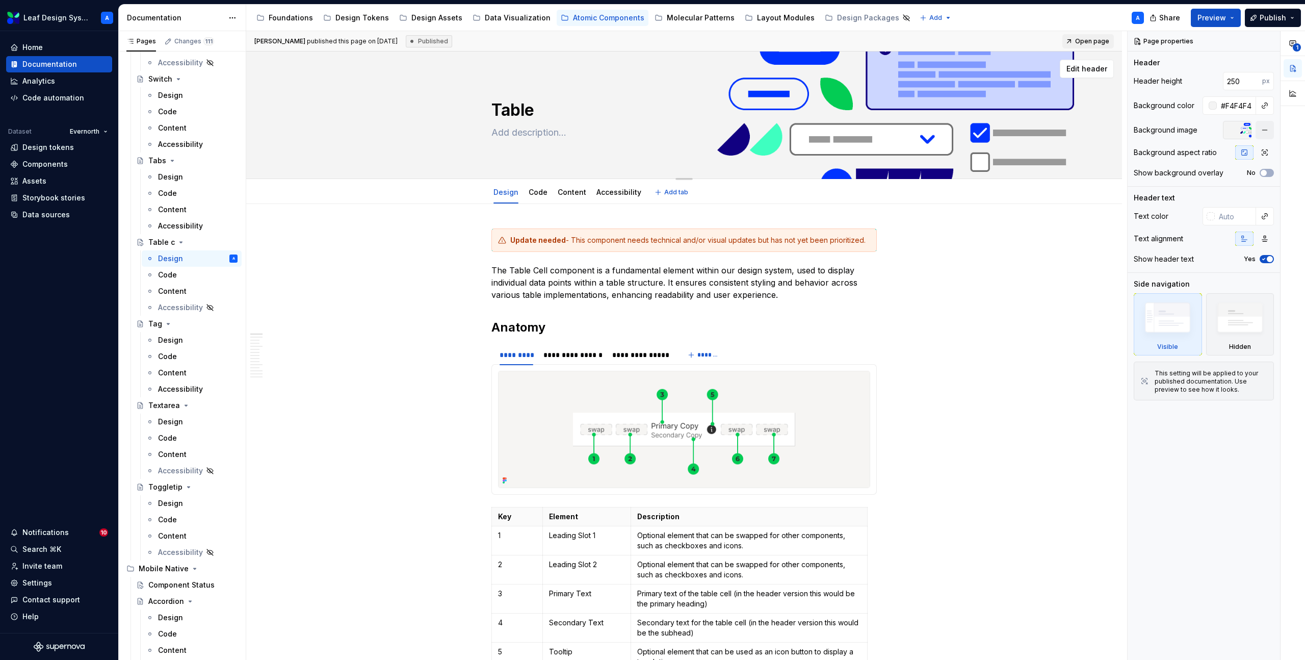
type textarea "*"
type textarea "Table C"
type textarea "*"
type textarea "Table Cel"
type textarea "*"
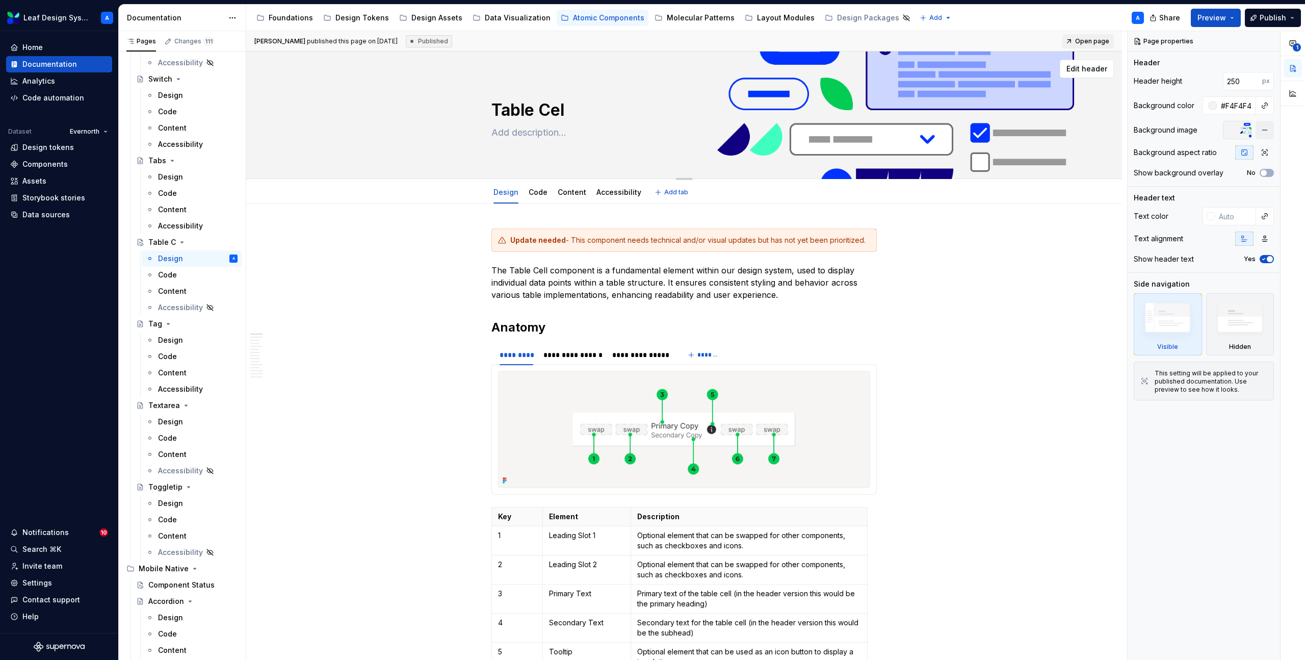
type textarea "Table Cell"
type textarea "*"
type textarea "Table Cell"
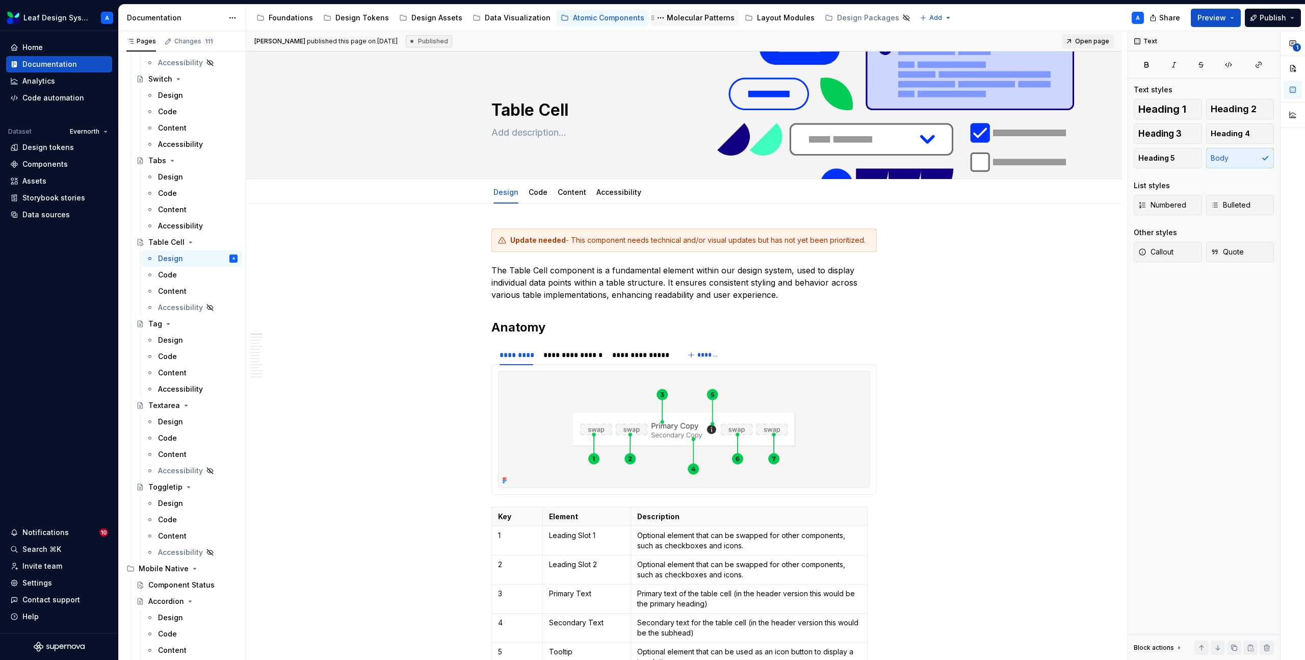
click at [694, 22] on div "Molecular Patterns" at bounding box center [701, 18] width 68 height 10
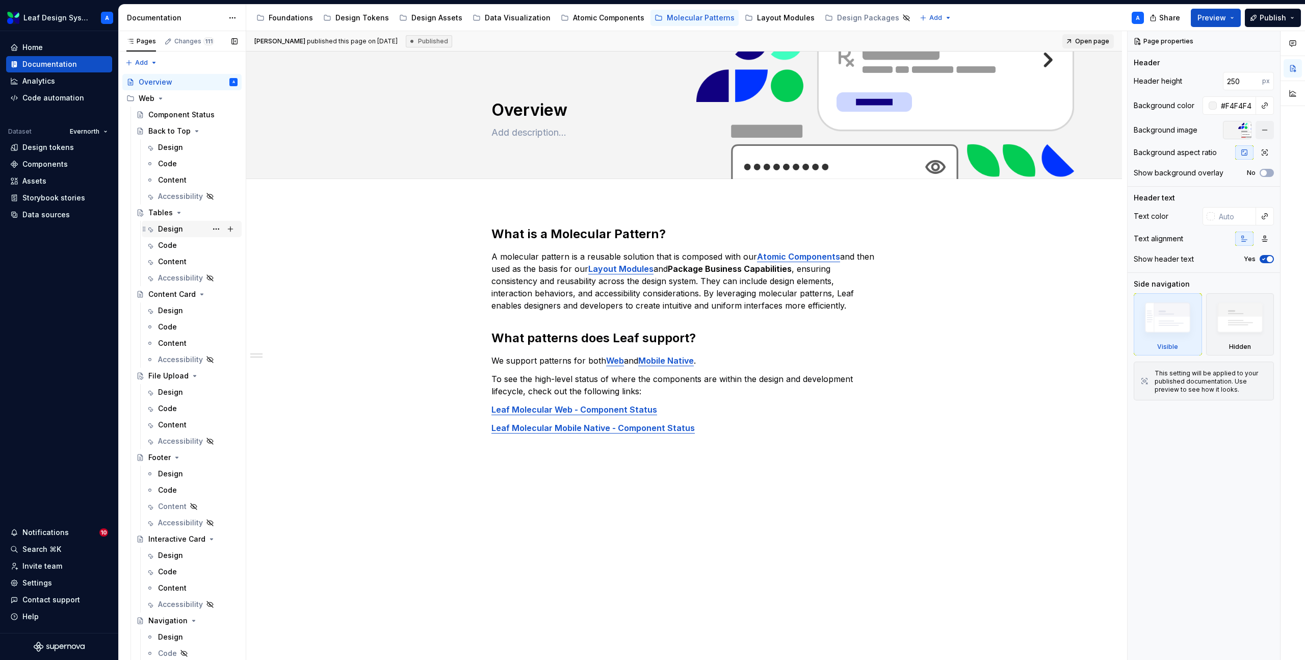
click at [171, 225] on div "Design" at bounding box center [170, 229] width 25 height 10
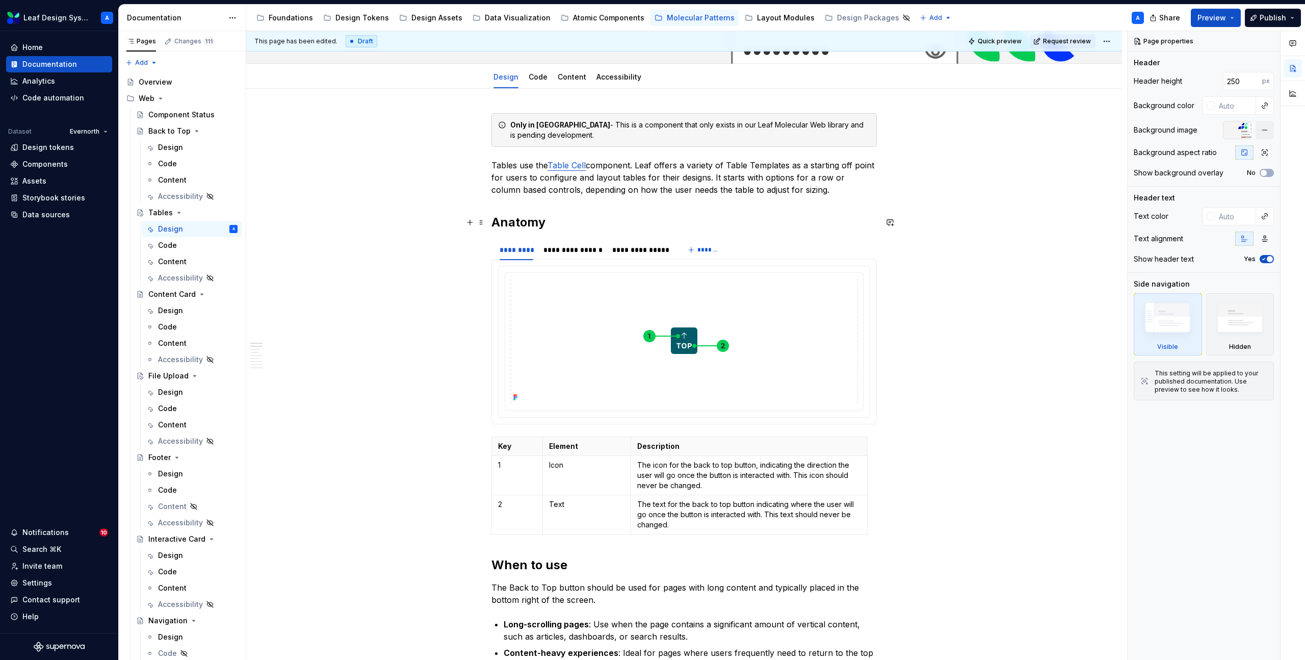
scroll to position [169, 0]
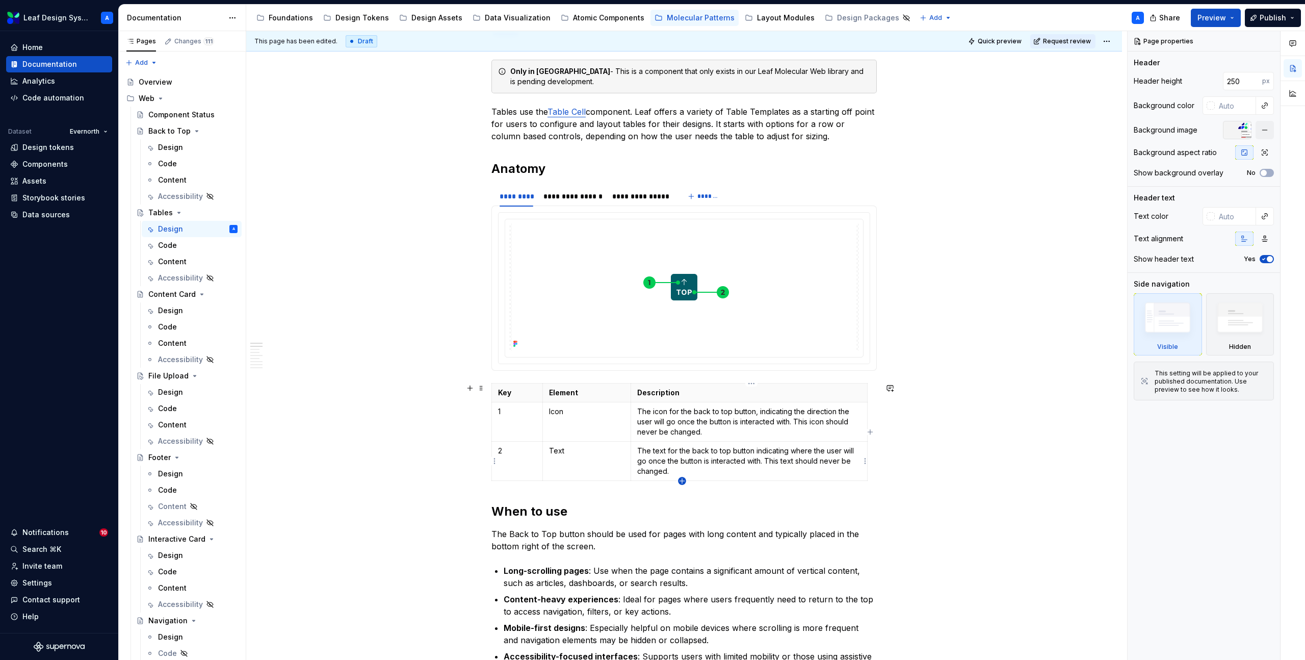
type textarea "*"
click at [682, 482] on icon "button" at bounding box center [682, 481] width 8 height 8
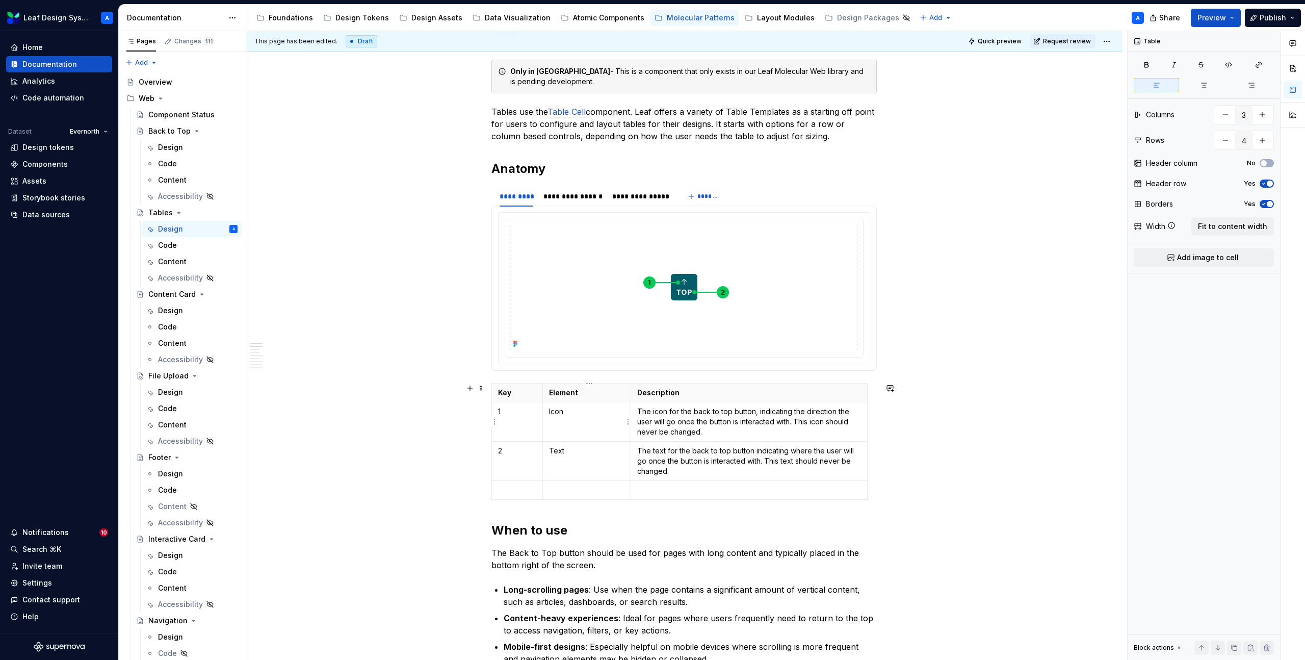
click at [553, 410] on p "Icon" at bounding box center [586, 411] width 75 height 10
click at [564, 453] on p "Text" at bounding box center [586, 451] width 75 height 10
click at [507, 492] on p at bounding box center [517, 490] width 38 height 10
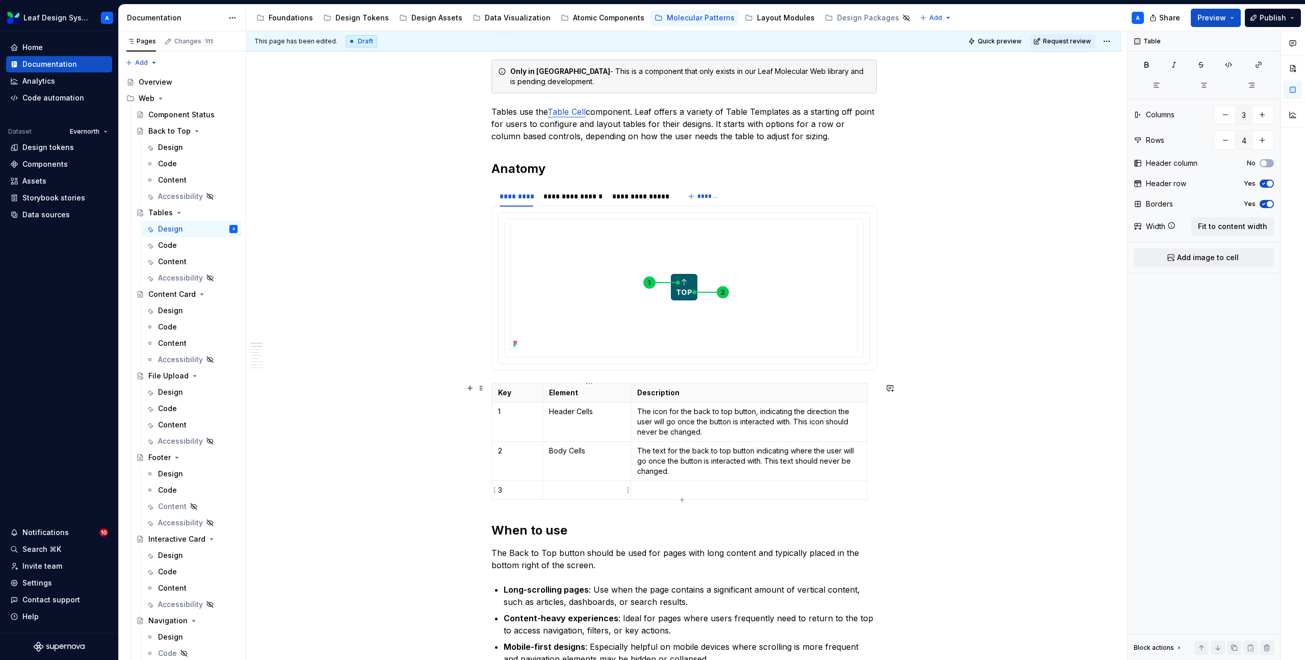
click at [573, 496] on td at bounding box center [586, 490] width 88 height 19
click at [662, 488] on p at bounding box center [749, 490] width 224 height 10
click at [657, 490] on p "Description" at bounding box center [749, 490] width 224 height 10
copy p "Description"
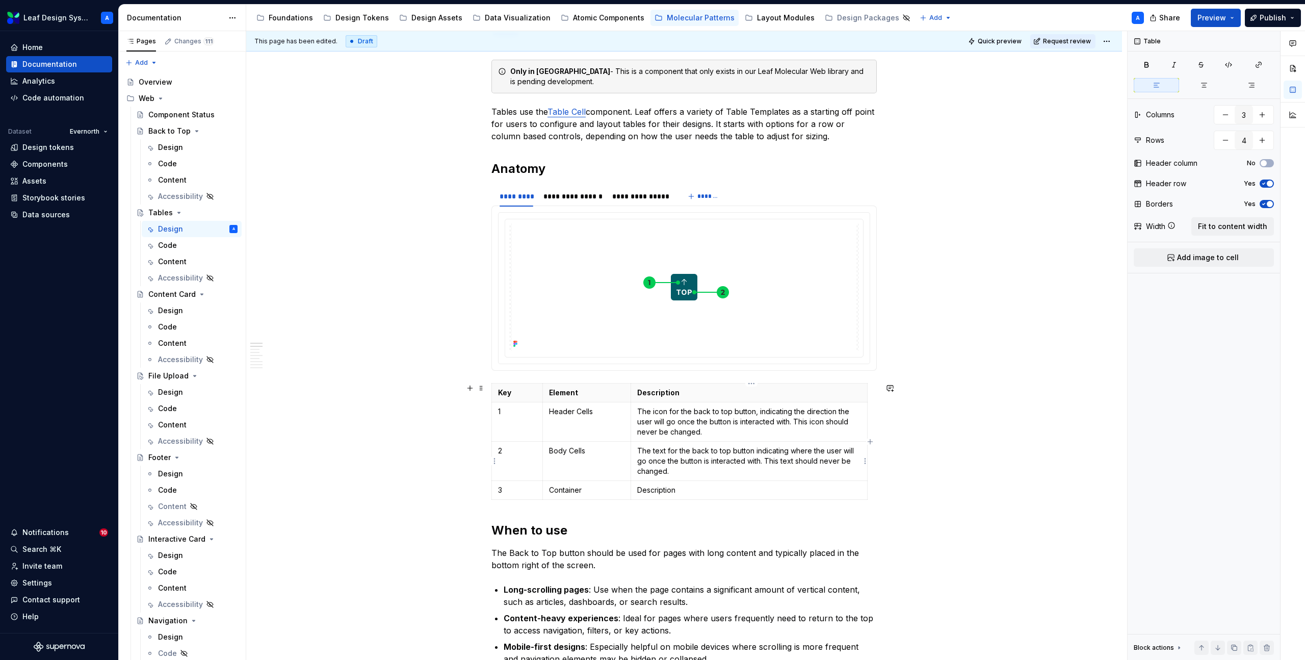
click at [657, 455] on p "The text for the back to top button indicating where the user will go once the …" at bounding box center [749, 461] width 224 height 31
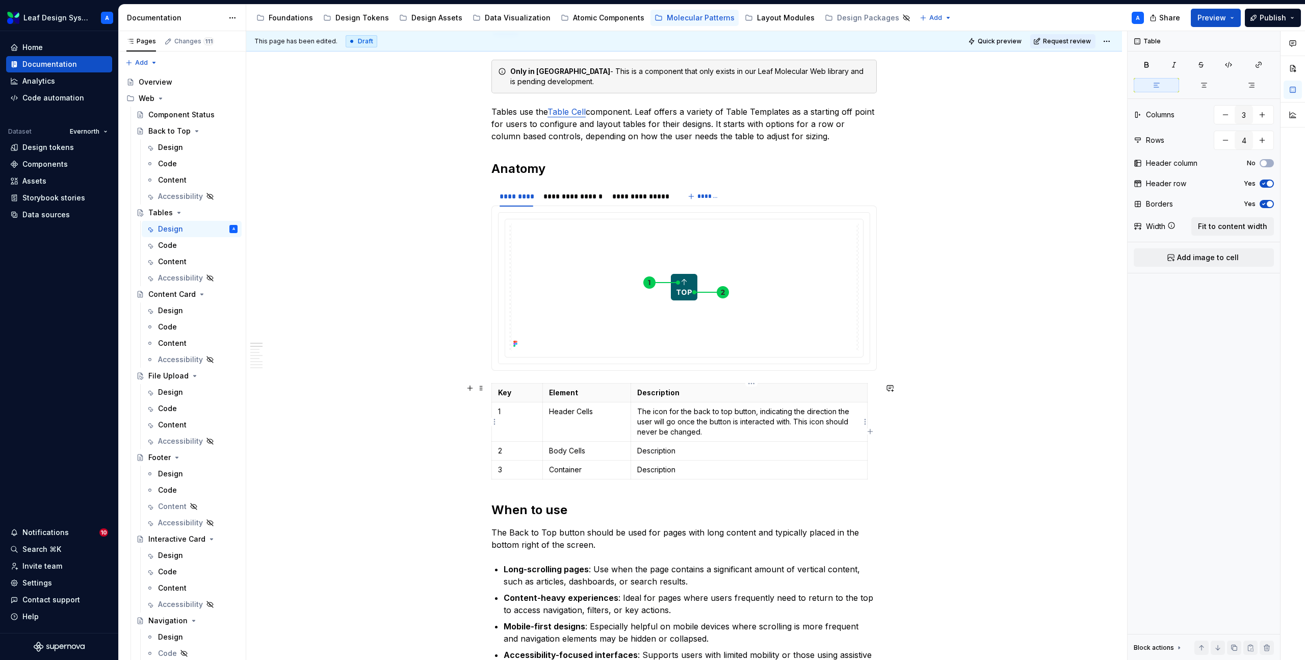
click at [658, 417] on p "The icon for the back to top button, indicating the direction the user will go …" at bounding box center [749, 421] width 224 height 31
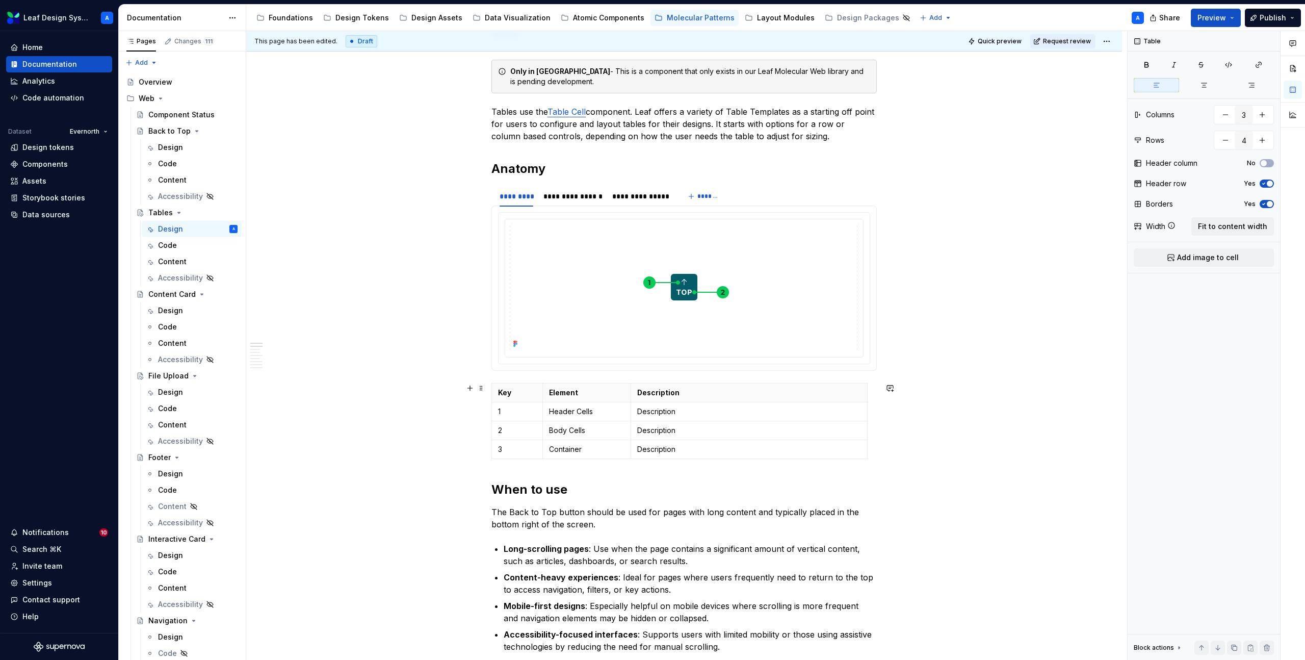
type textarea "*"
click at [669, 413] on p "Description" at bounding box center [749, 411] width 224 height 10
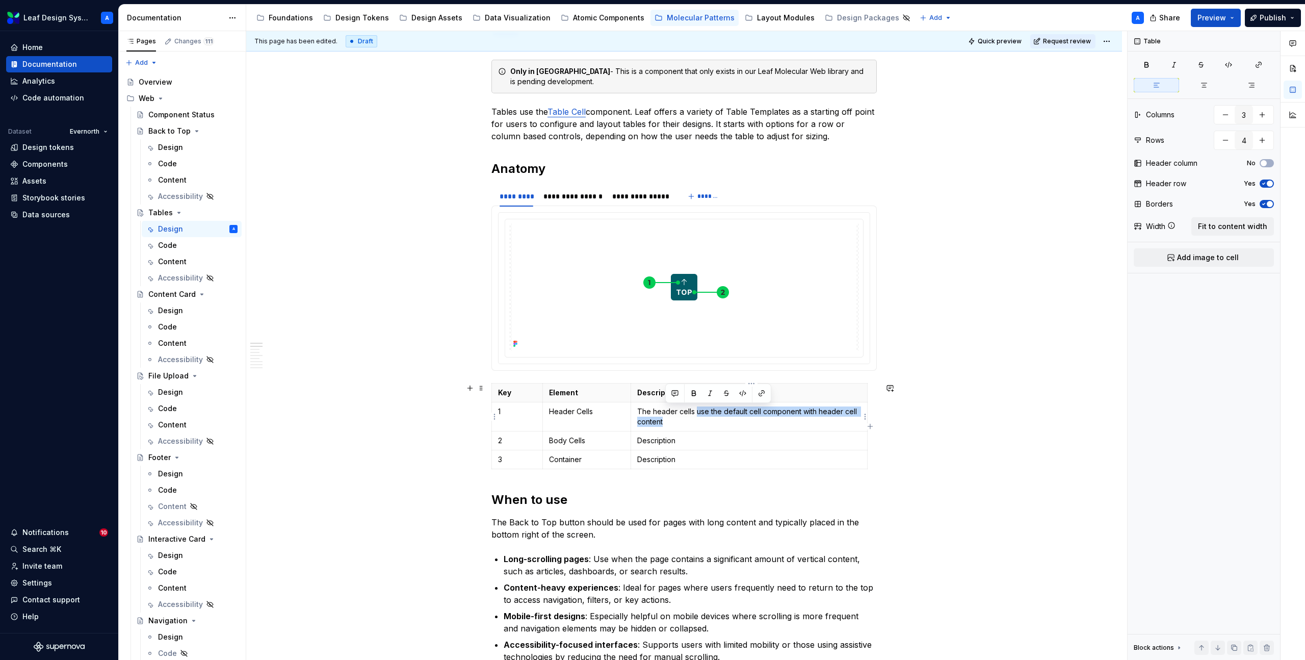
drag, startPoint x: 689, startPoint y: 423, endPoint x: 698, endPoint y: 408, distance: 16.7
click at [698, 408] on p "The header cells use the default cell component with header cell content" at bounding box center [749, 416] width 224 height 20
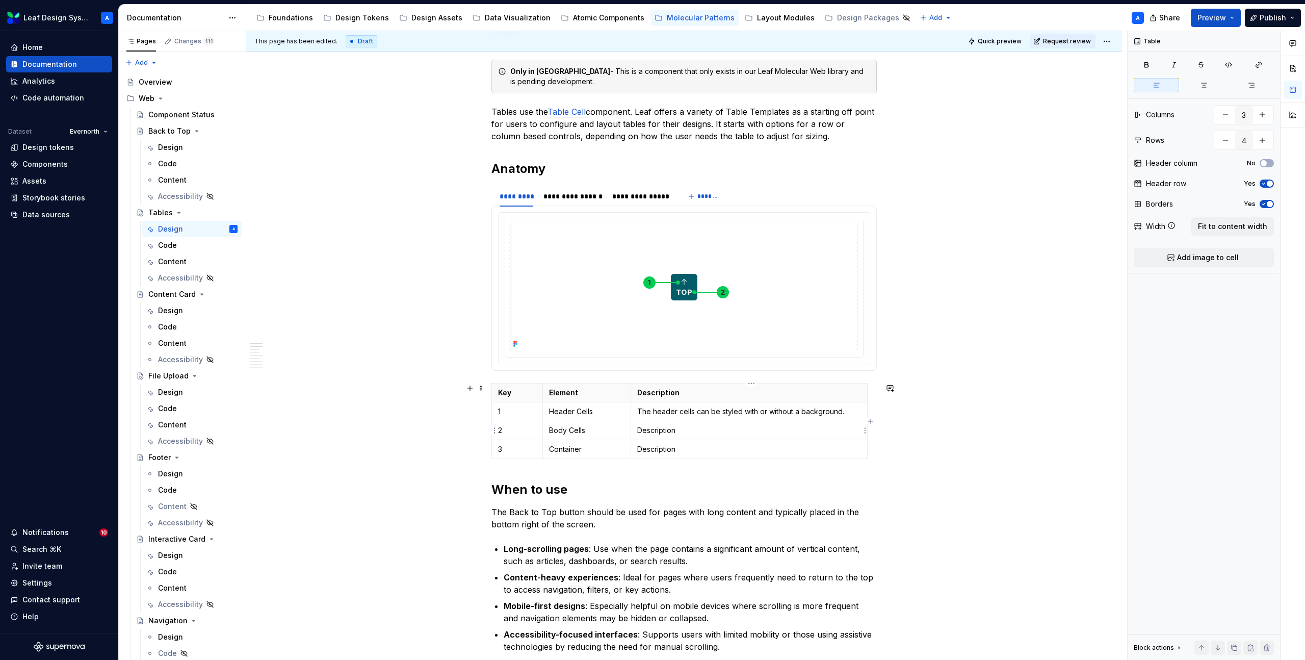
click at [655, 430] on p "Description" at bounding box center [749, 430] width 224 height 10
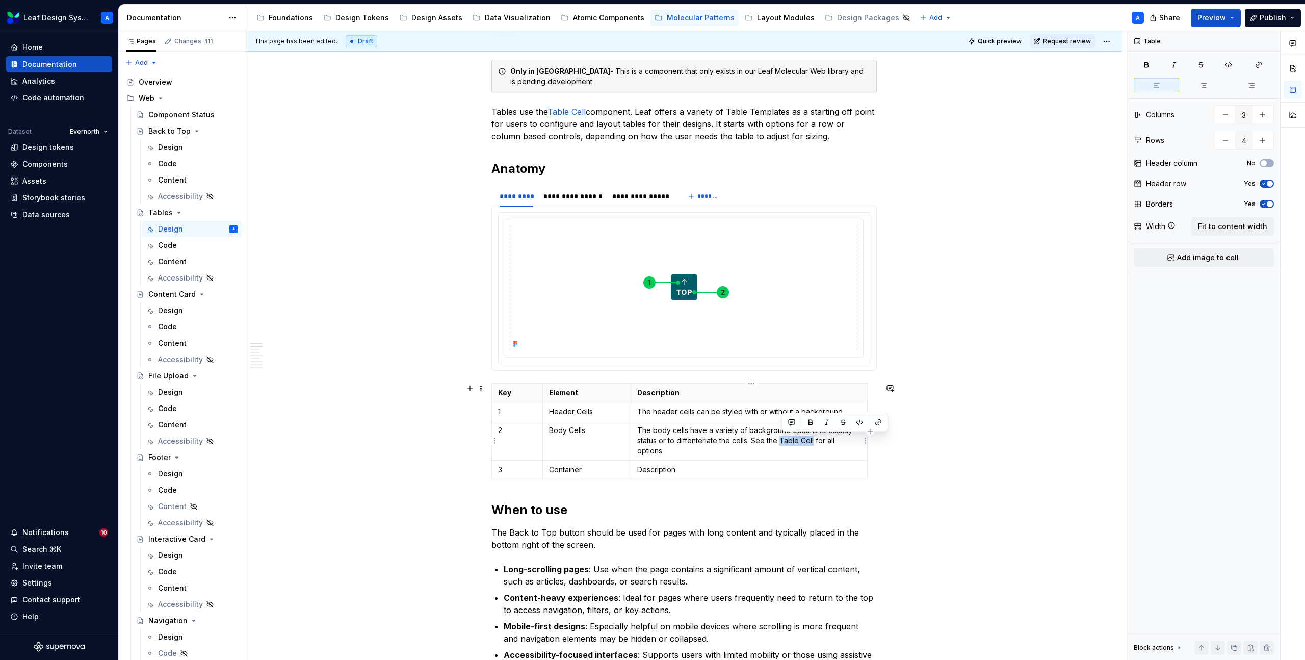
drag, startPoint x: 783, startPoint y: 442, endPoint x: 816, endPoint y: 441, distance: 32.6
click at [816, 441] on p "The body cells have a variety of background options to display status or to dif…" at bounding box center [749, 440] width 224 height 31
click at [879, 423] on button "button" at bounding box center [878, 422] width 14 height 14
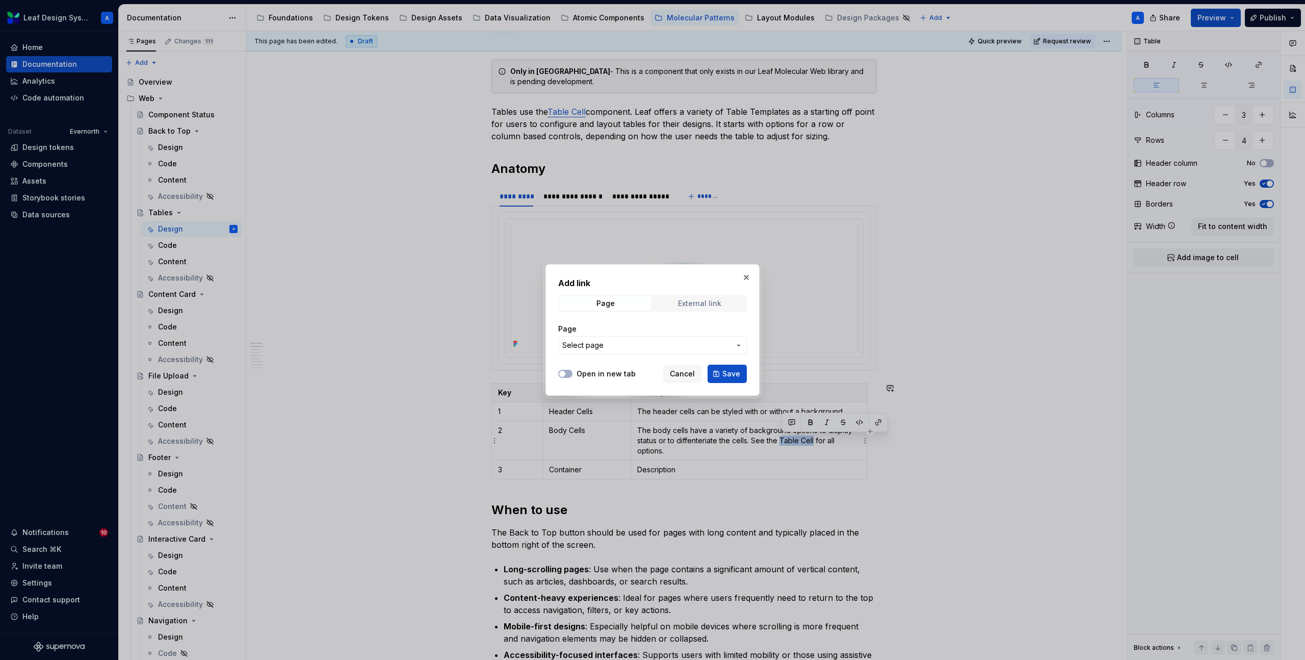
click at [689, 304] on div "External link" at bounding box center [699, 303] width 43 height 8
click at [614, 300] on span "Page" at bounding box center [605, 303] width 92 height 14
click at [630, 341] on span "Select page" at bounding box center [646, 345] width 168 height 10
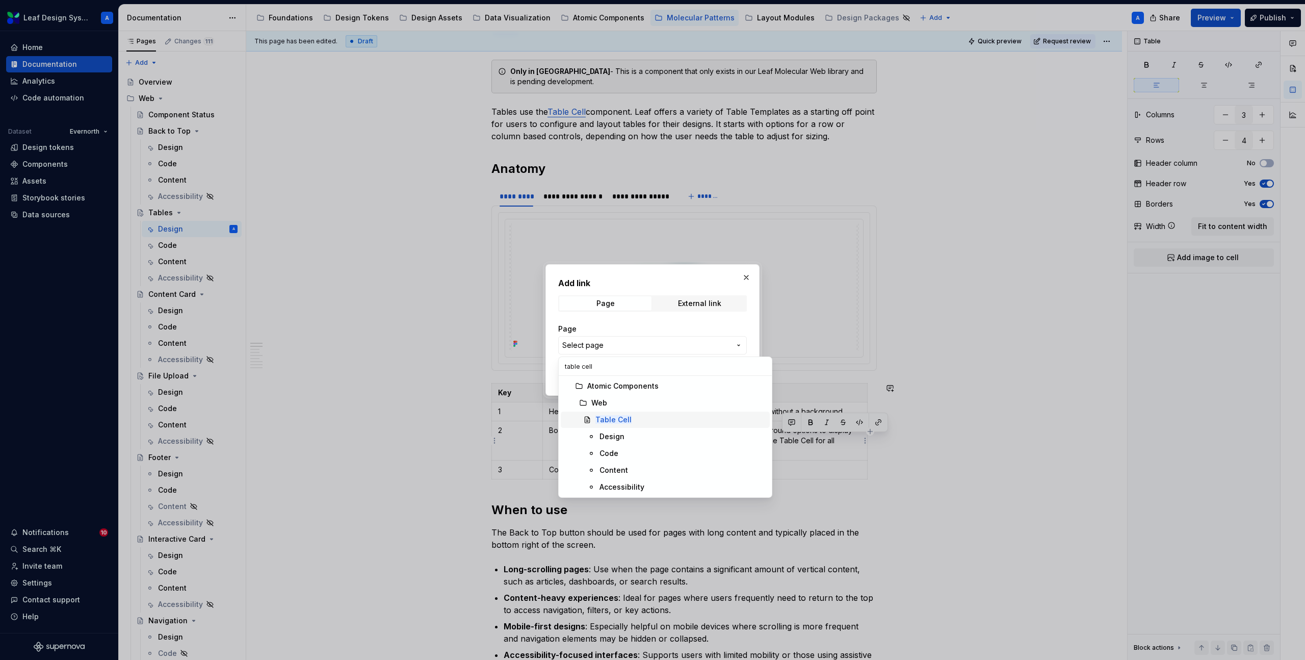
type input "table cell"
click at [615, 417] on mark "Table Cell" at bounding box center [613, 419] width 36 height 9
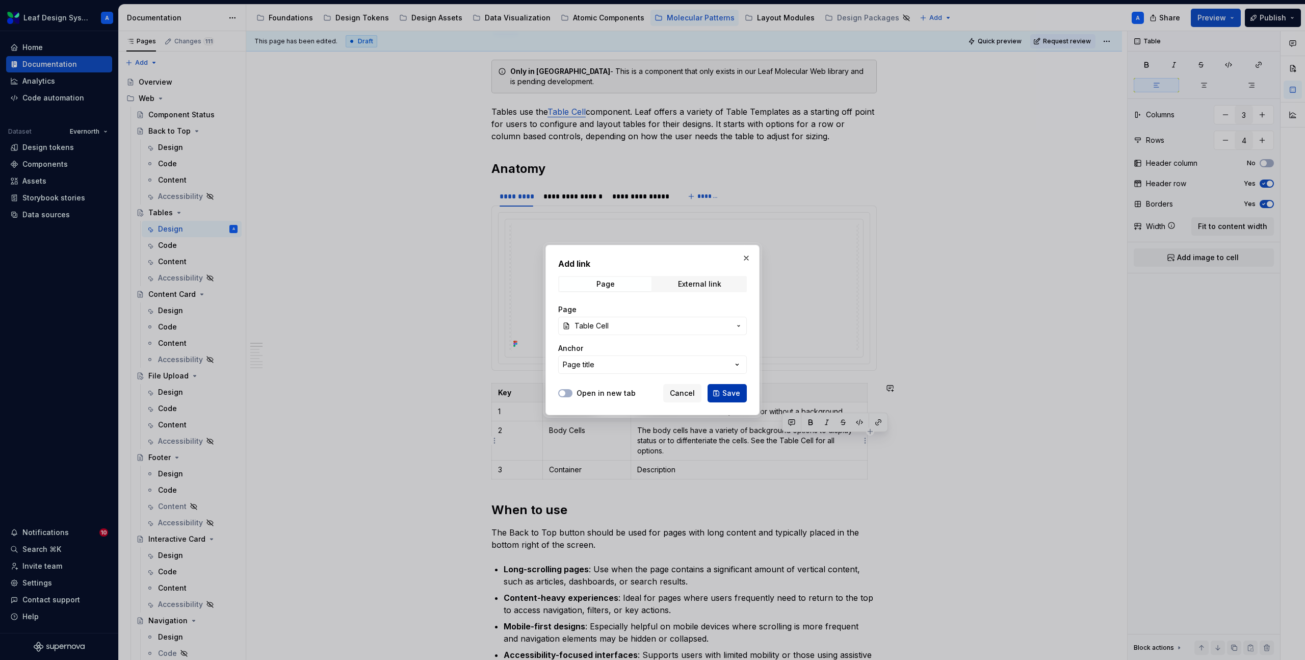
click at [717, 389] on button "Save" at bounding box center [727, 393] width 39 height 18
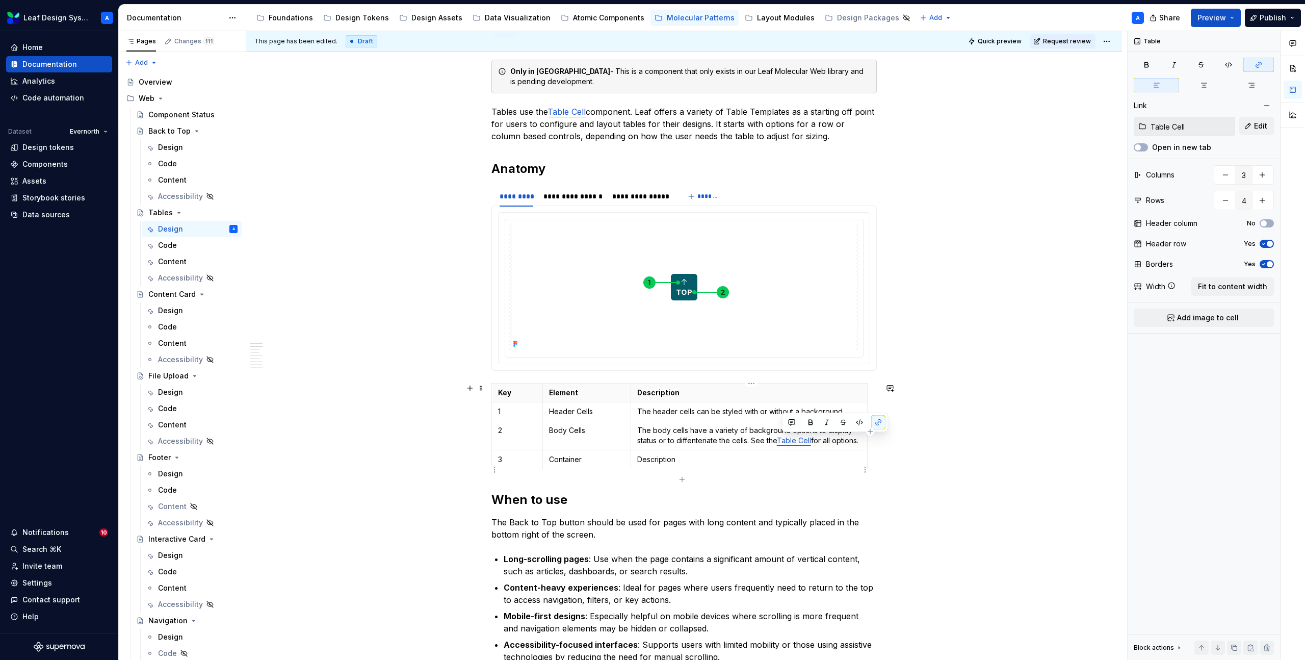
click at [670, 464] on p "Description" at bounding box center [749, 459] width 224 height 10
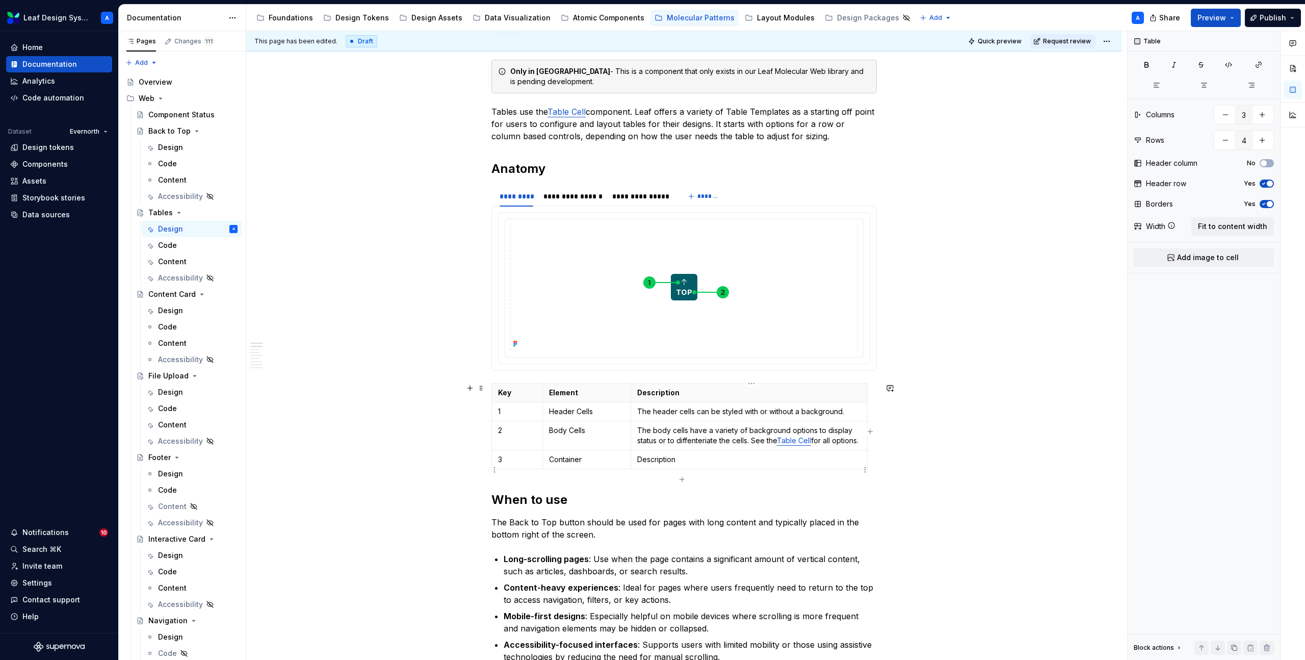
click at [688, 464] on p "Description" at bounding box center [749, 459] width 224 height 10
click at [654, 464] on p "Description" at bounding box center [749, 459] width 224 height 10
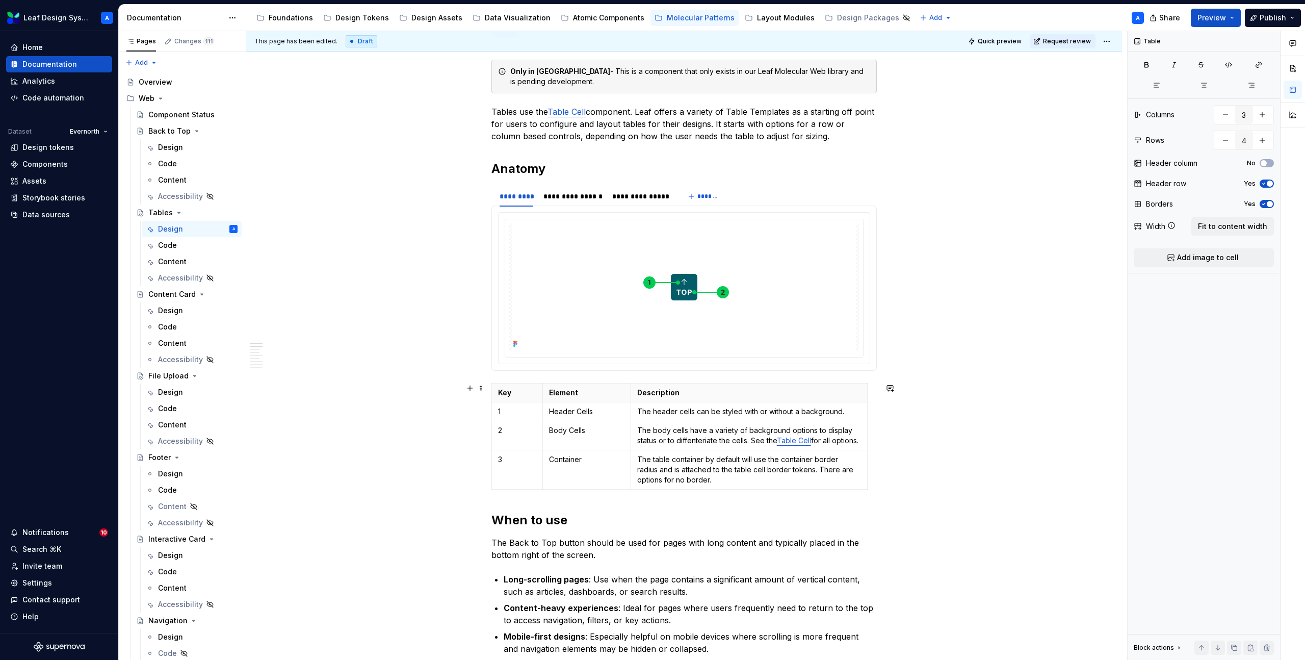
scroll to position [153, 0]
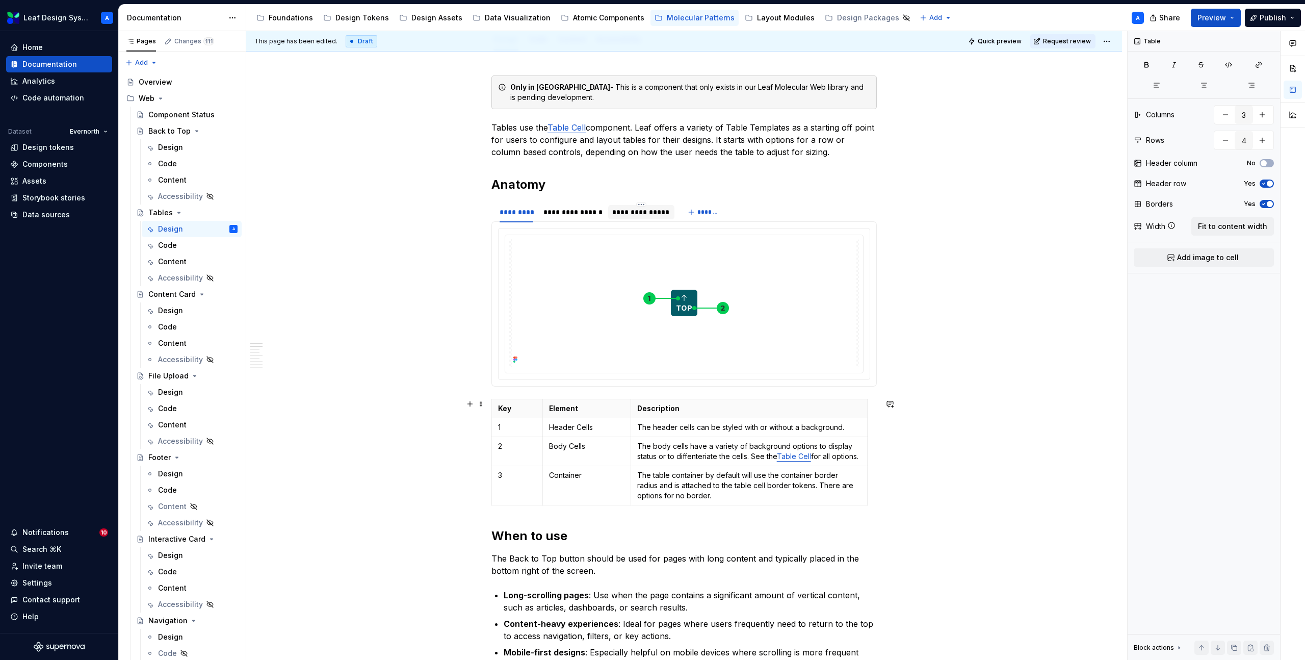
click at [624, 210] on div "**********" at bounding box center [641, 212] width 58 height 10
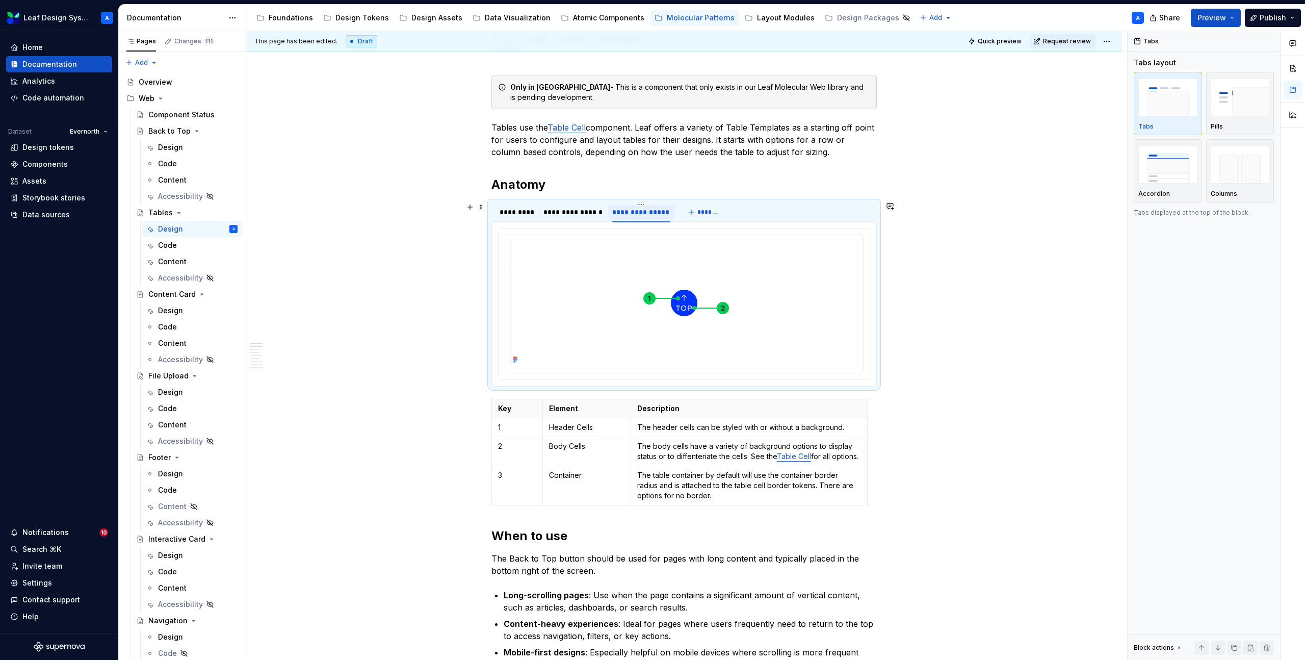
click at [641, 211] on div "**********" at bounding box center [641, 212] width 58 height 10
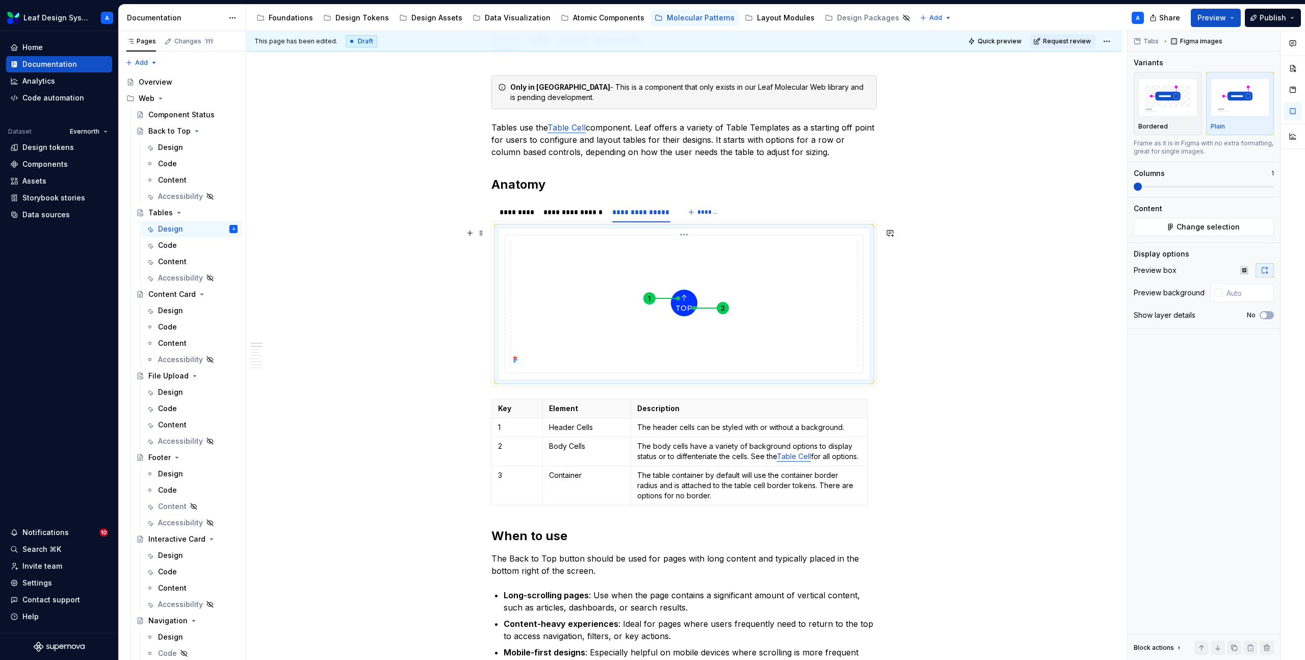
click at [664, 289] on img at bounding box center [684, 302] width 345 height 127
click at [469, 234] on button "button" at bounding box center [470, 233] width 14 height 14
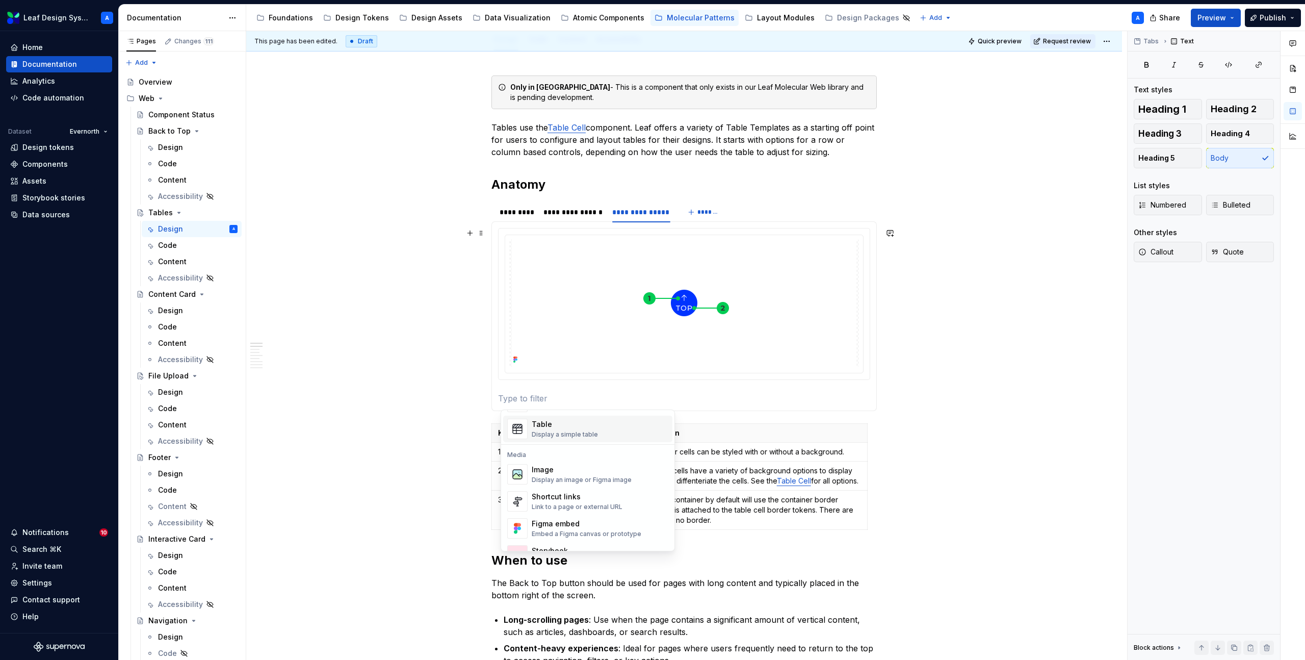
scroll to position [387, 0]
click at [542, 460] on div "Display an image or Figma image" at bounding box center [582, 464] width 100 height 8
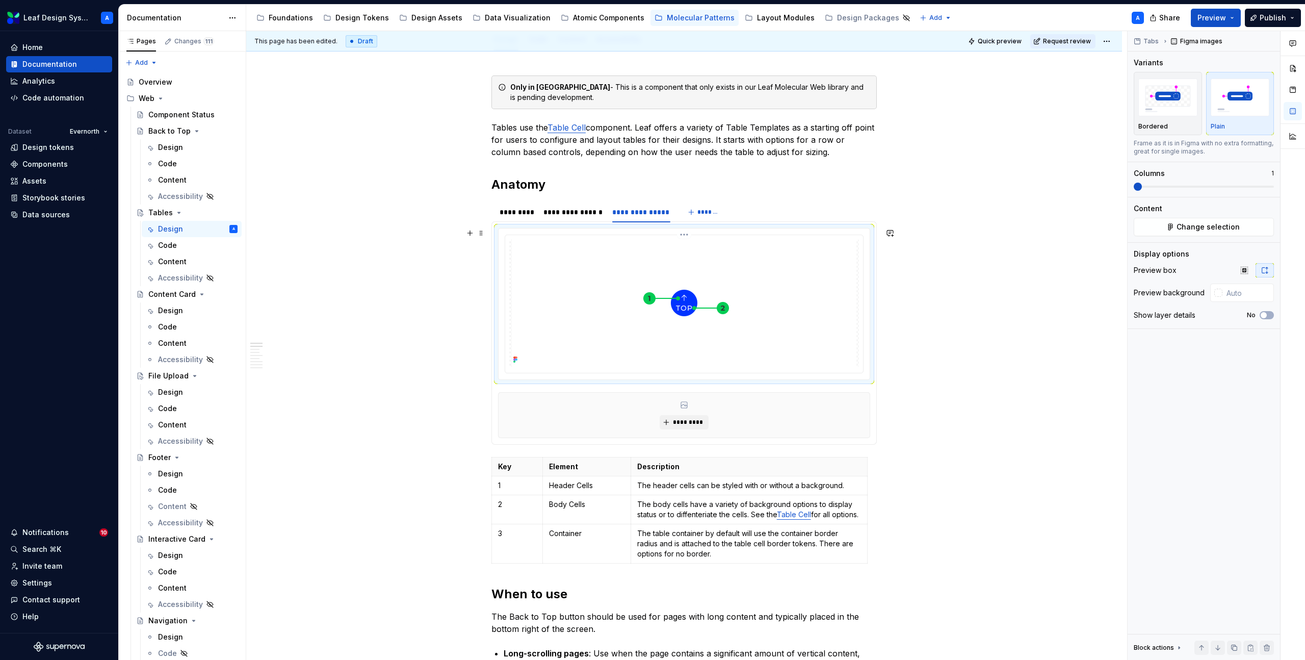
click at [579, 309] on img at bounding box center [684, 302] width 345 height 127
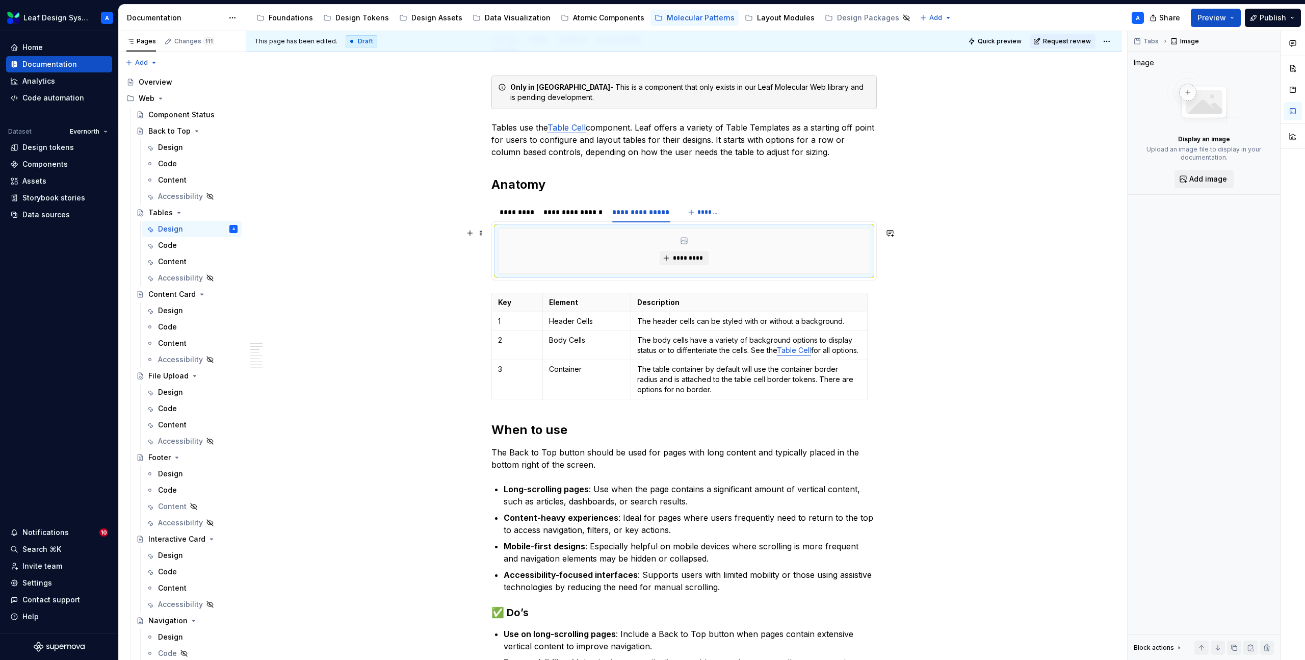
click at [547, 246] on div "*********" at bounding box center [684, 250] width 371 height 45
click at [569, 212] on div "**********" at bounding box center [572, 212] width 59 height 10
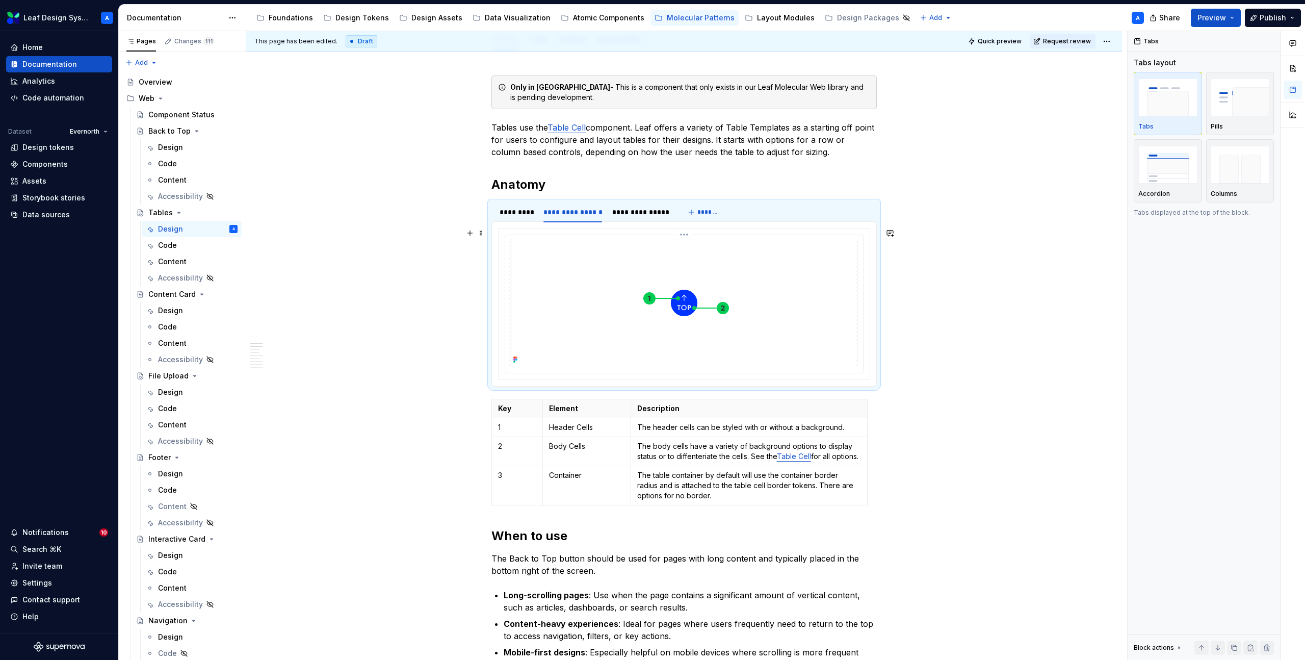
click at [551, 250] on img at bounding box center [684, 302] width 345 height 127
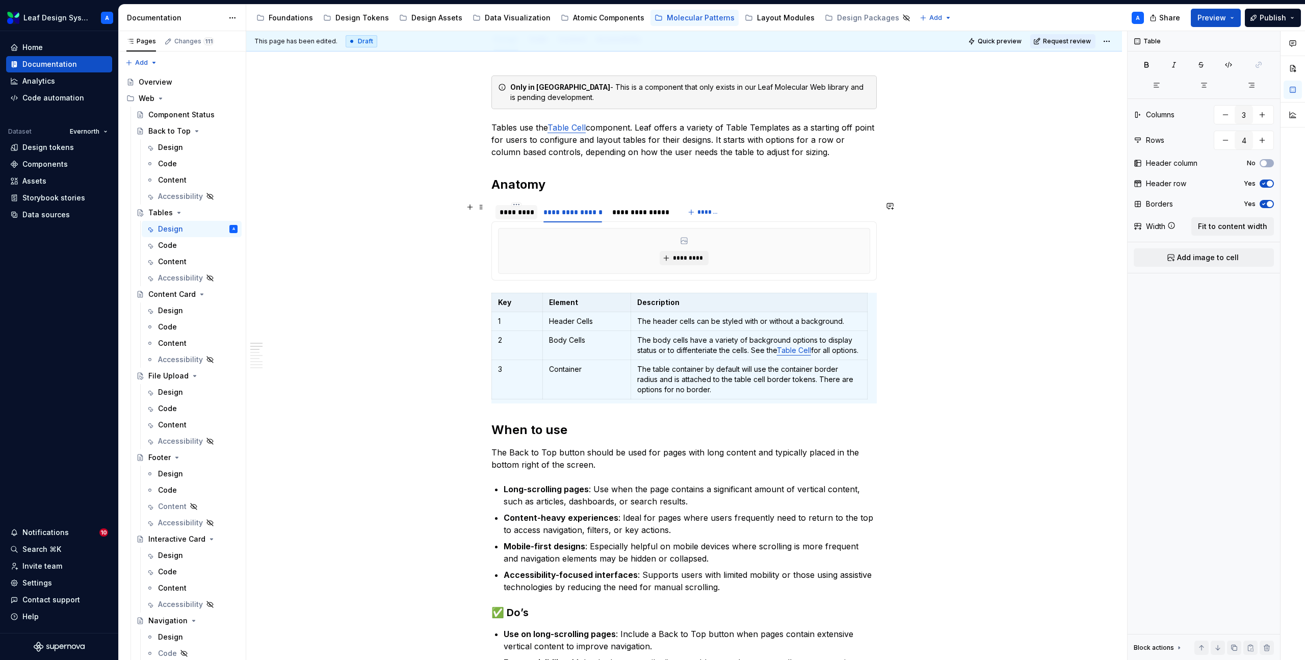
click at [519, 213] on div "*********" at bounding box center [517, 212] width 34 height 10
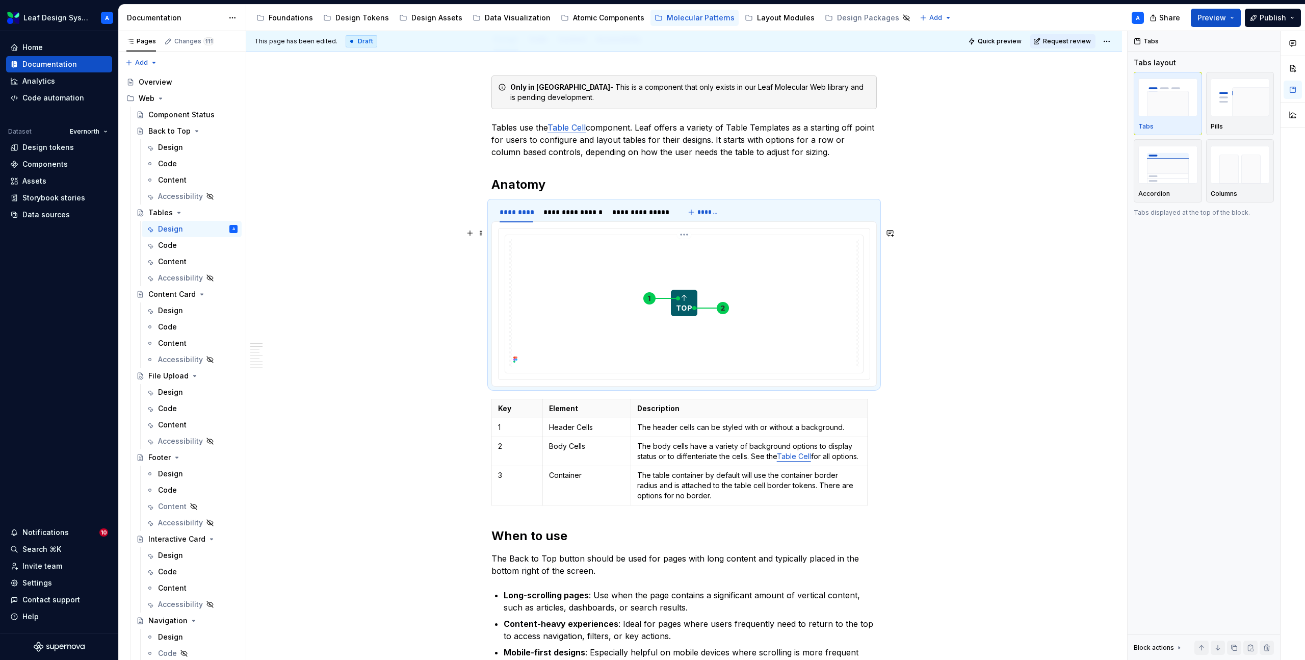
click at [534, 248] on img at bounding box center [684, 302] width 345 height 127
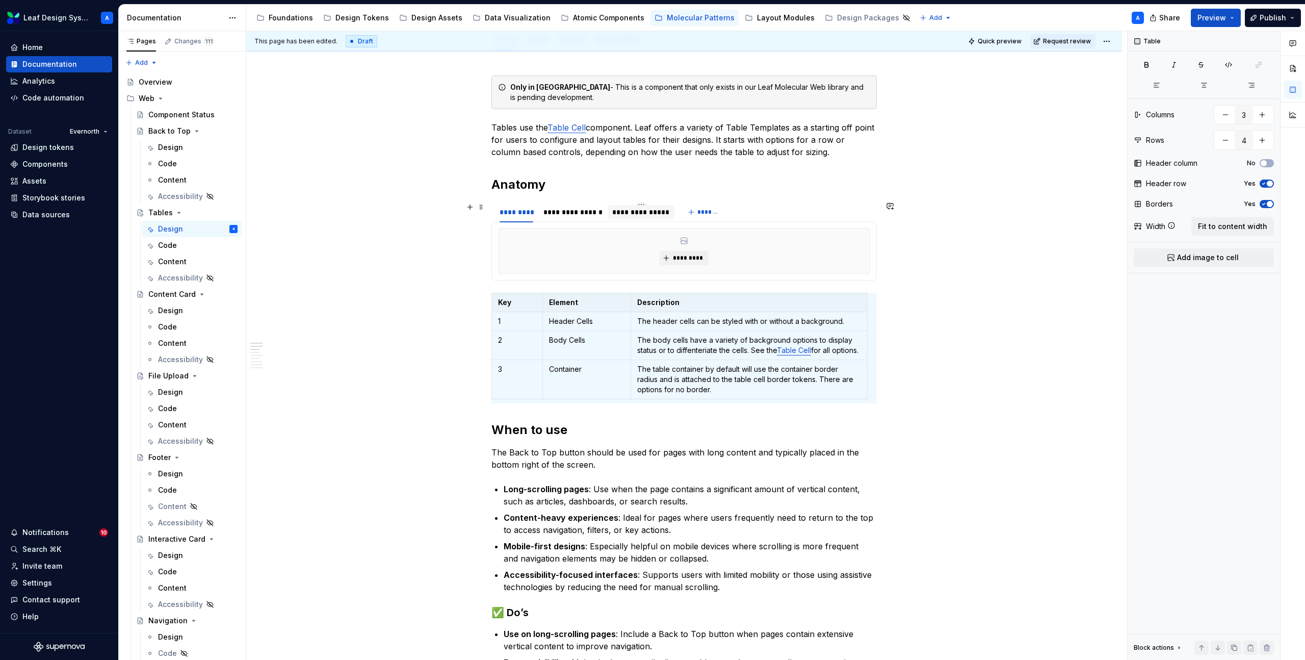
click at [645, 216] on div "**********" at bounding box center [641, 212] width 58 height 10
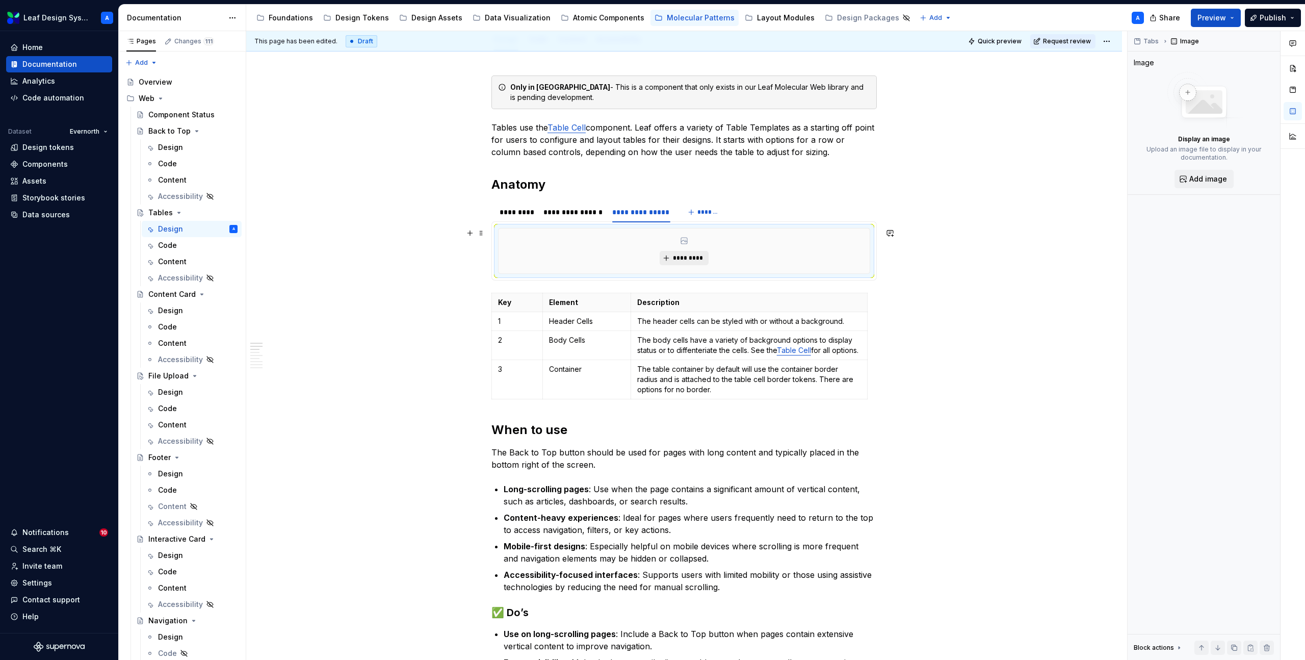
click at [677, 263] on button "*********" at bounding box center [684, 258] width 48 height 14
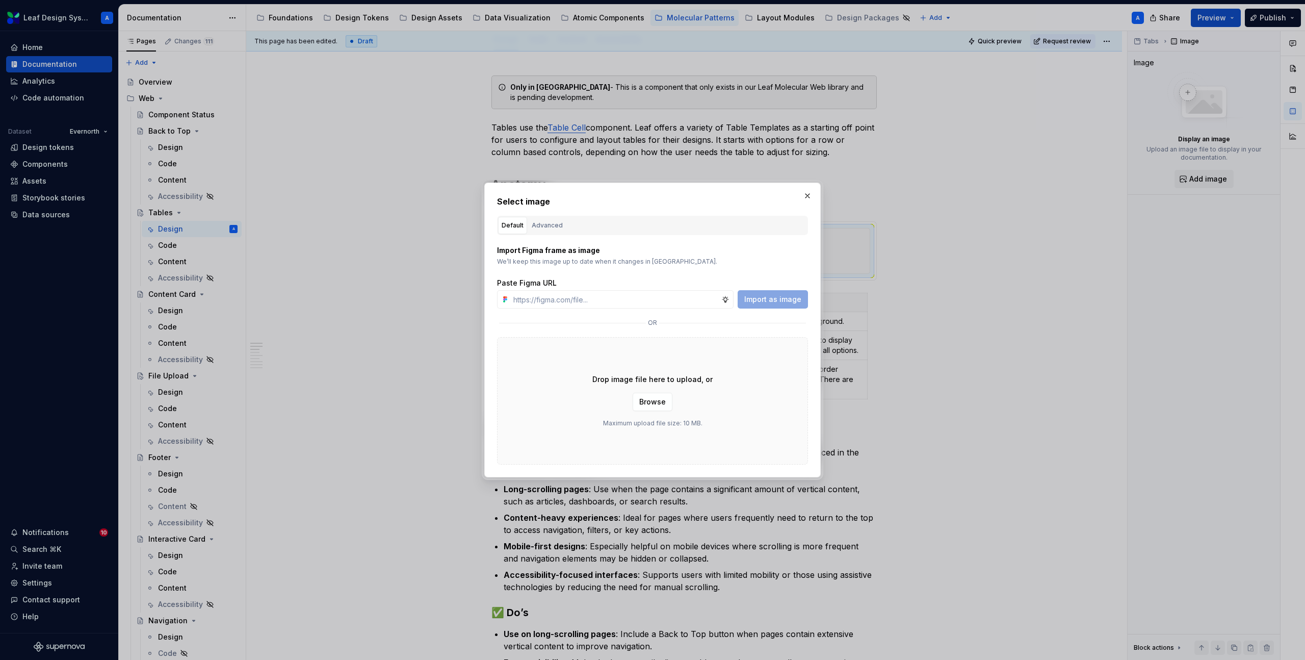
click at [787, 296] on div "Import as image" at bounding box center [773, 299] width 70 height 18
type textarea "*"
click at [695, 302] on input "text" at bounding box center [615, 299] width 212 height 18
click at [625, 304] on input "text" at bounding box center [615, 299] width 212 height 18
paste input "[URL][DOMAIN_NAME]"
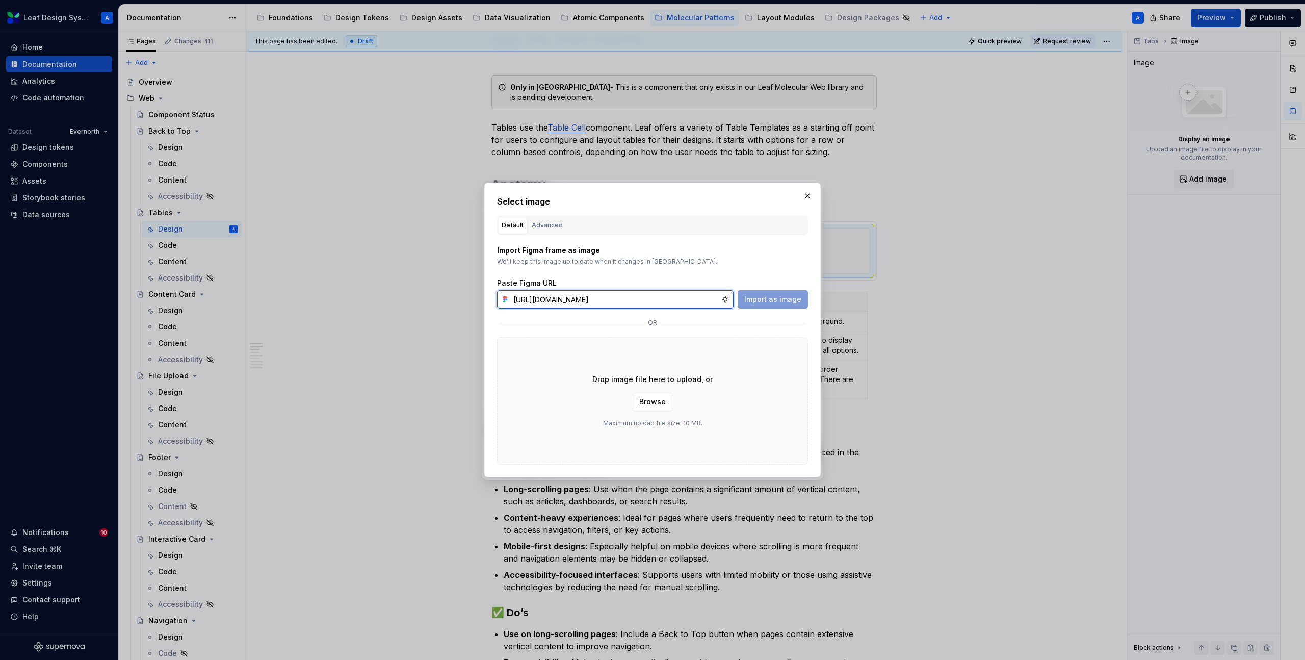
scroll to position [0, 281]
type input "[URL][DOMAIN_NAME]"
click at [757, 303] on span "Import as image" at bounding box center [772, 299] width 57 height 10
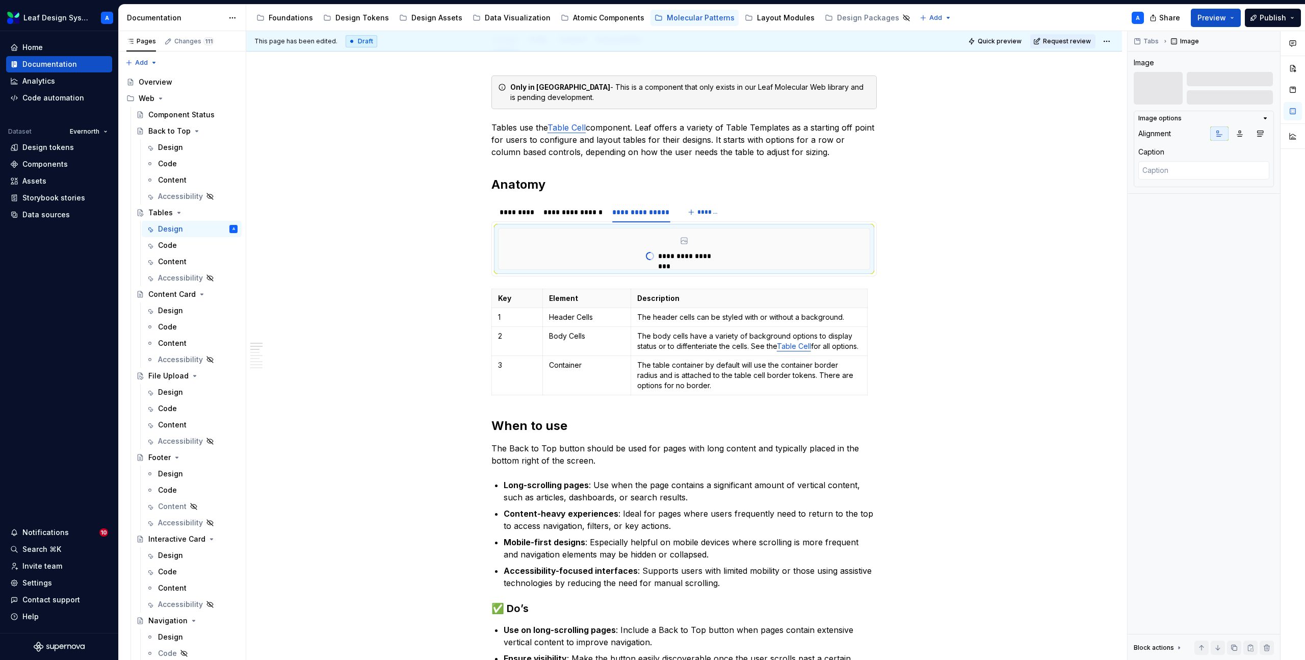
type textarea "*"
click at [568, 207] on div "**********" at bounding box center [572, 212] width 59 height 10
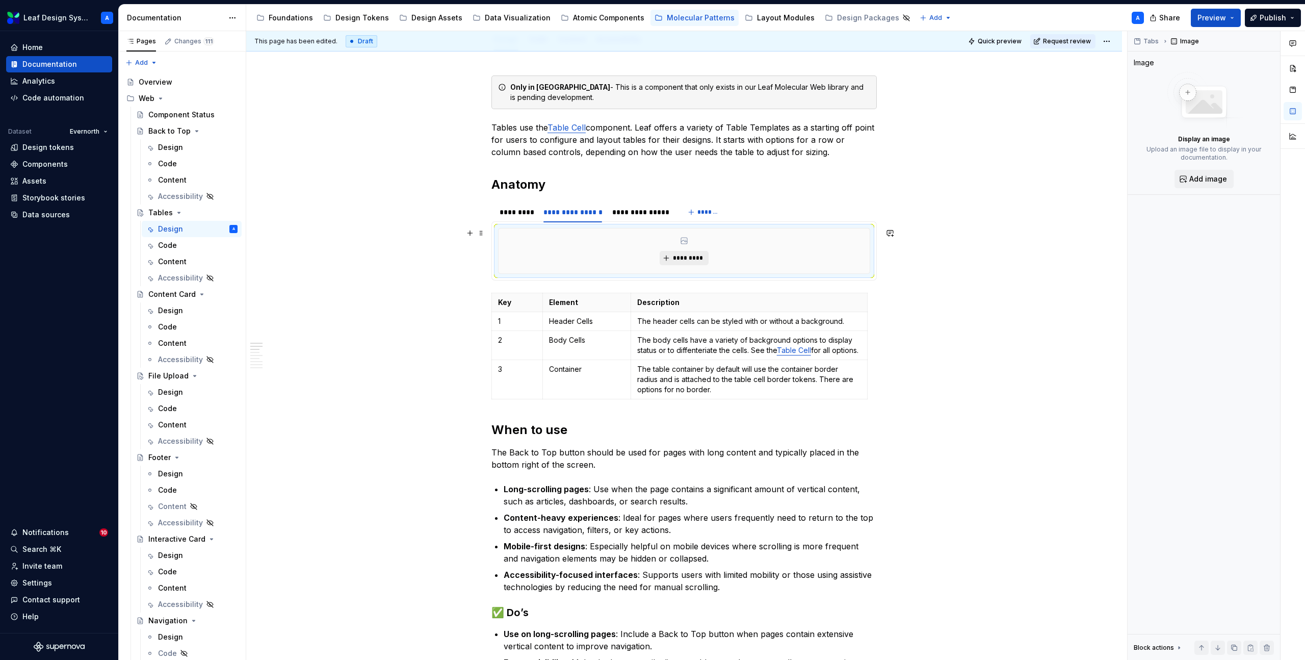
click at [677, 259] on span "*********" at bounding box center [687, 258] width 31 height 8
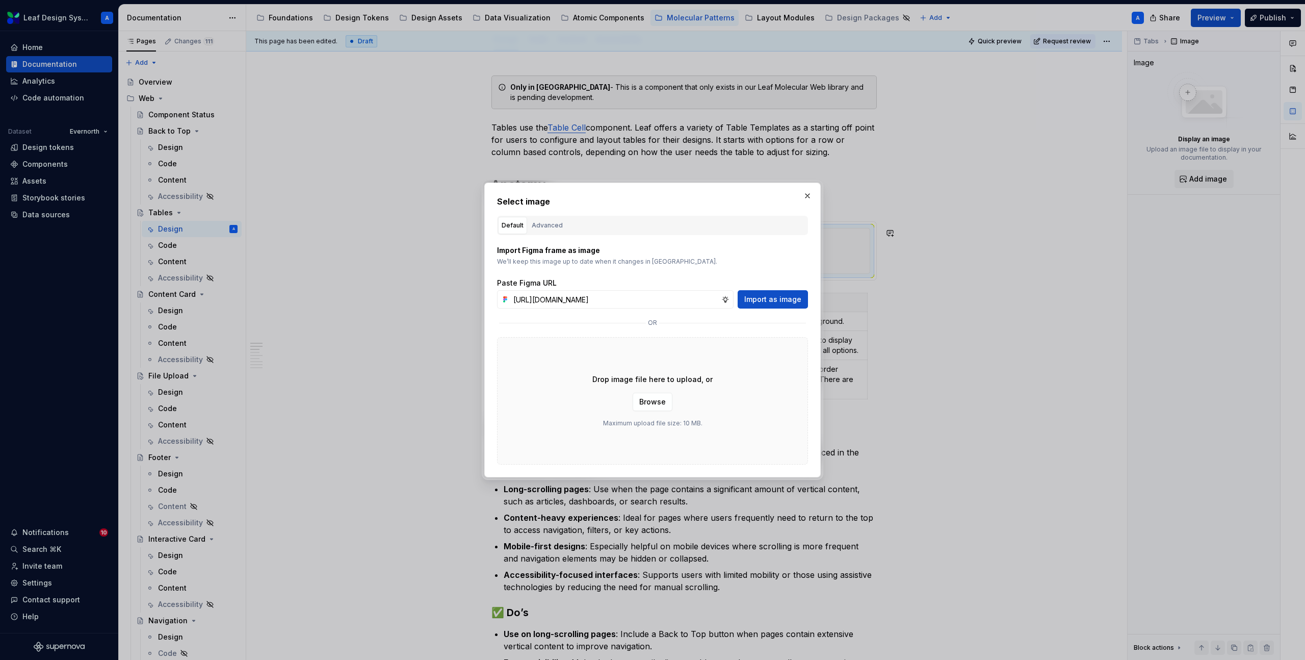
scroll to position [0, 281]
type input "[URL][DOMAIN_NAME]"
click at [786, 295] on span "Import as image" at bounding box center [772, 299] width 57 height 10
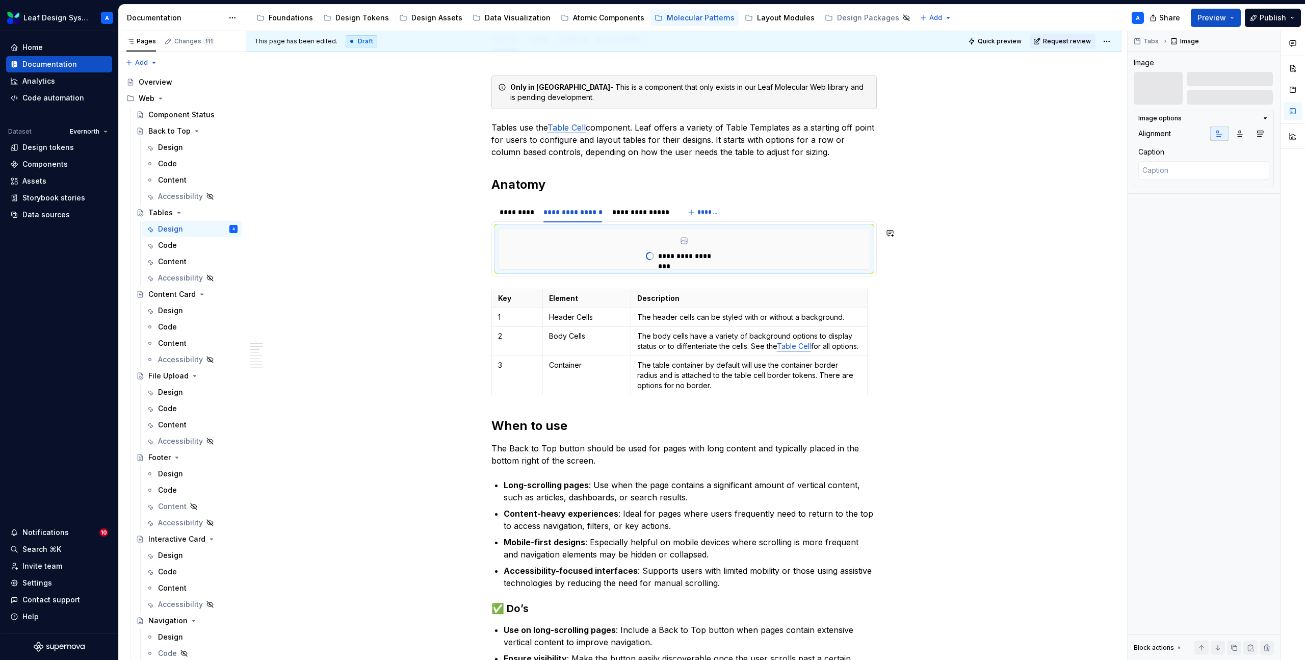
type textarea "*"
click at [517, 212] on div "*********" at bounding box center [517, 212] width 34 height 10
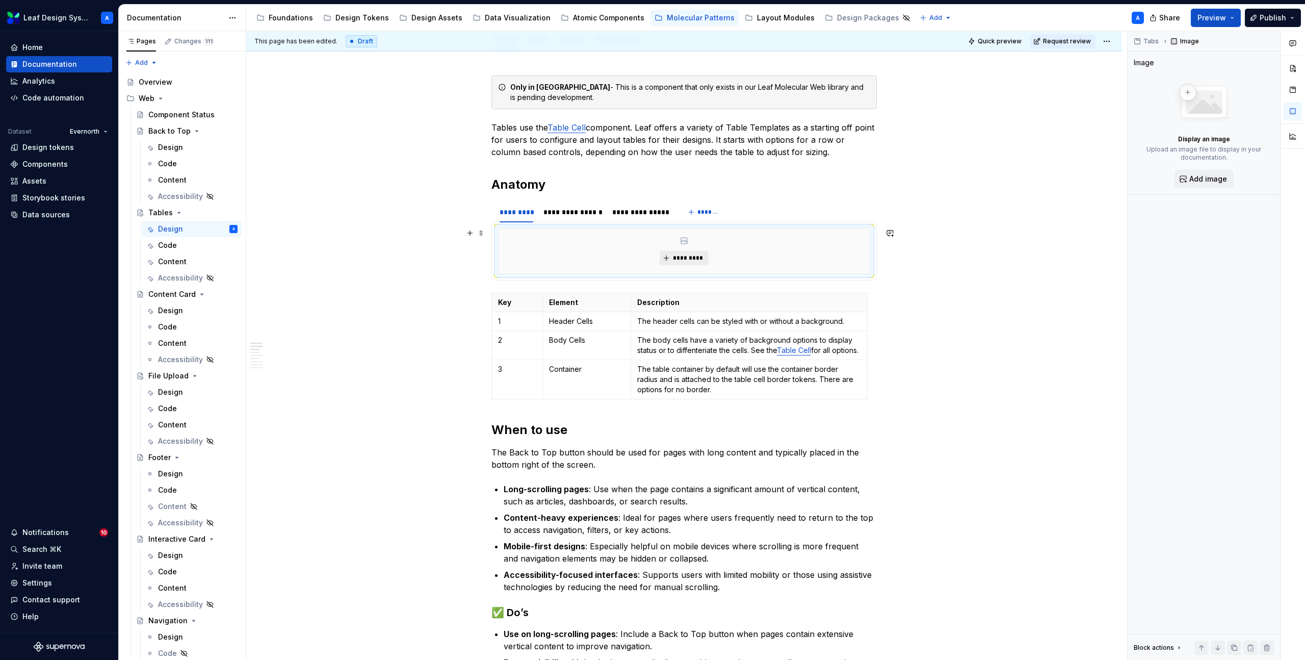
click at [692, 258] on span "*********" at bounding box center [687, 258] width 31 height 8
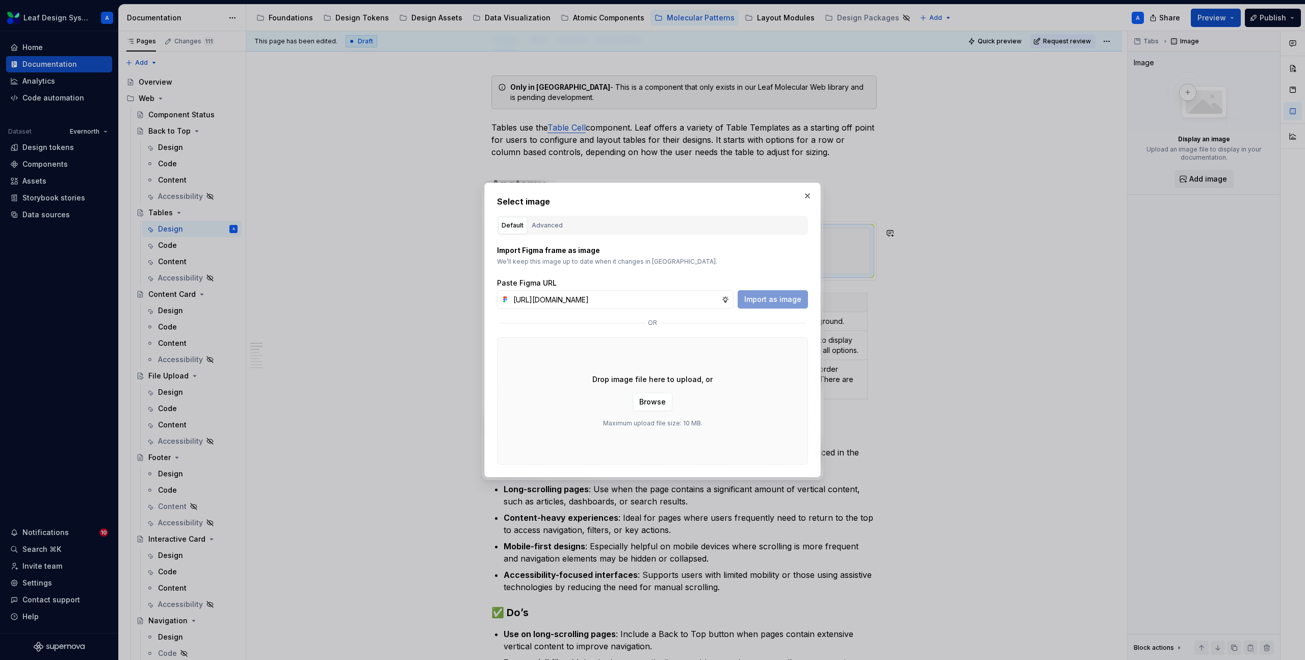
scroll to position [0, 278]
type input "[URL][DOMAIN_NAME]"
click at [772, 299] on span "Import as image" at bounding box center [772, 299] width 57 height 10
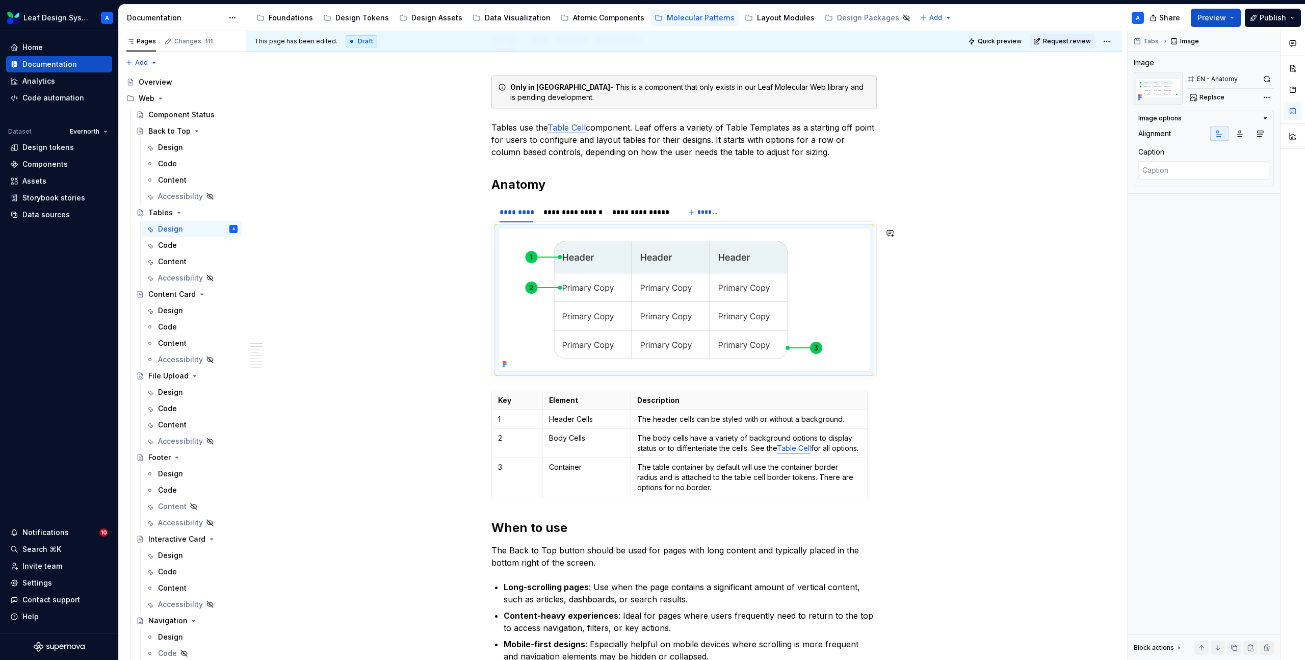
type textarea "*"
